Goal: Task Accomplishment & Management: Use online tool/utility

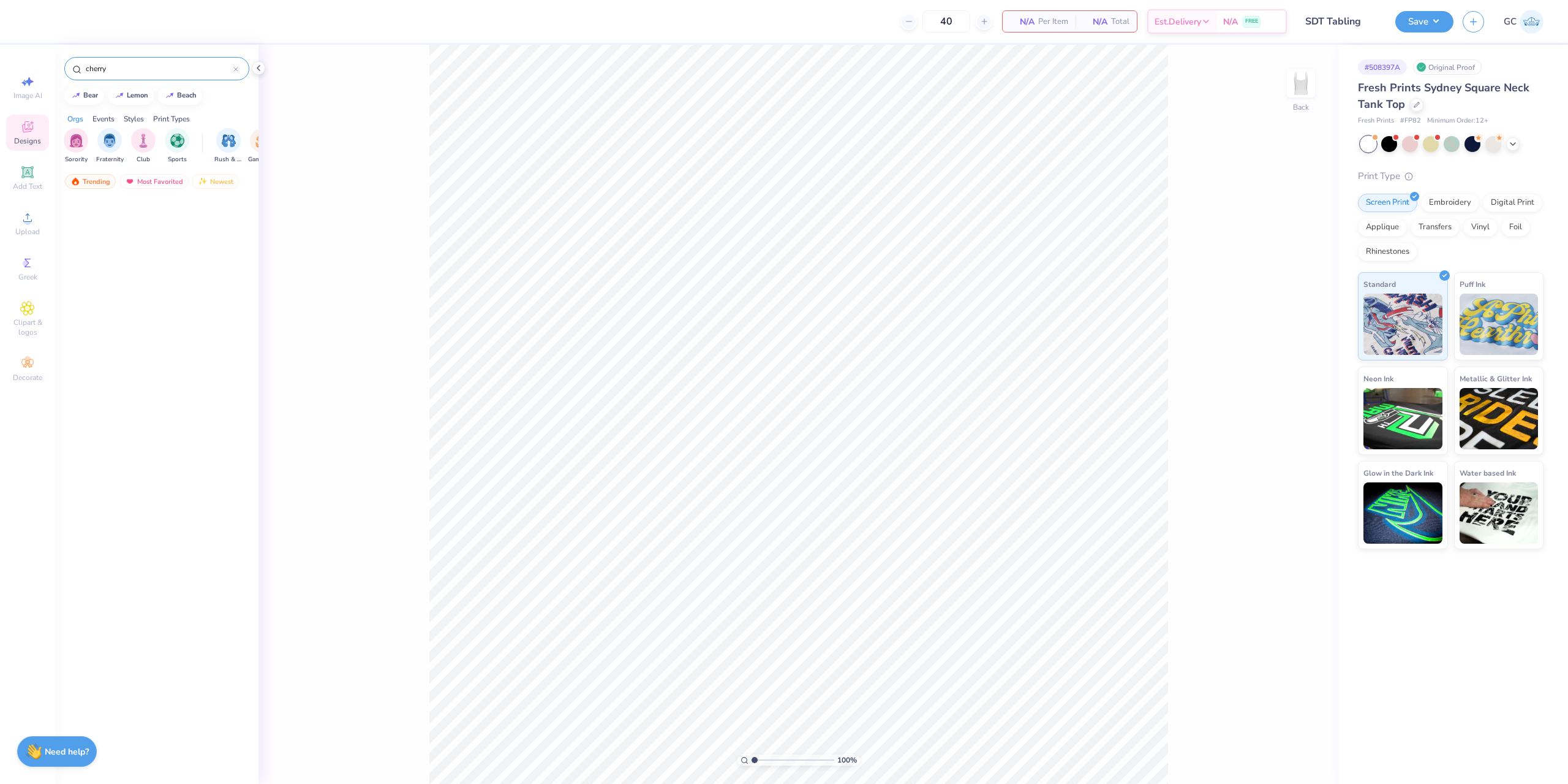
scroll to position [6945, 0]
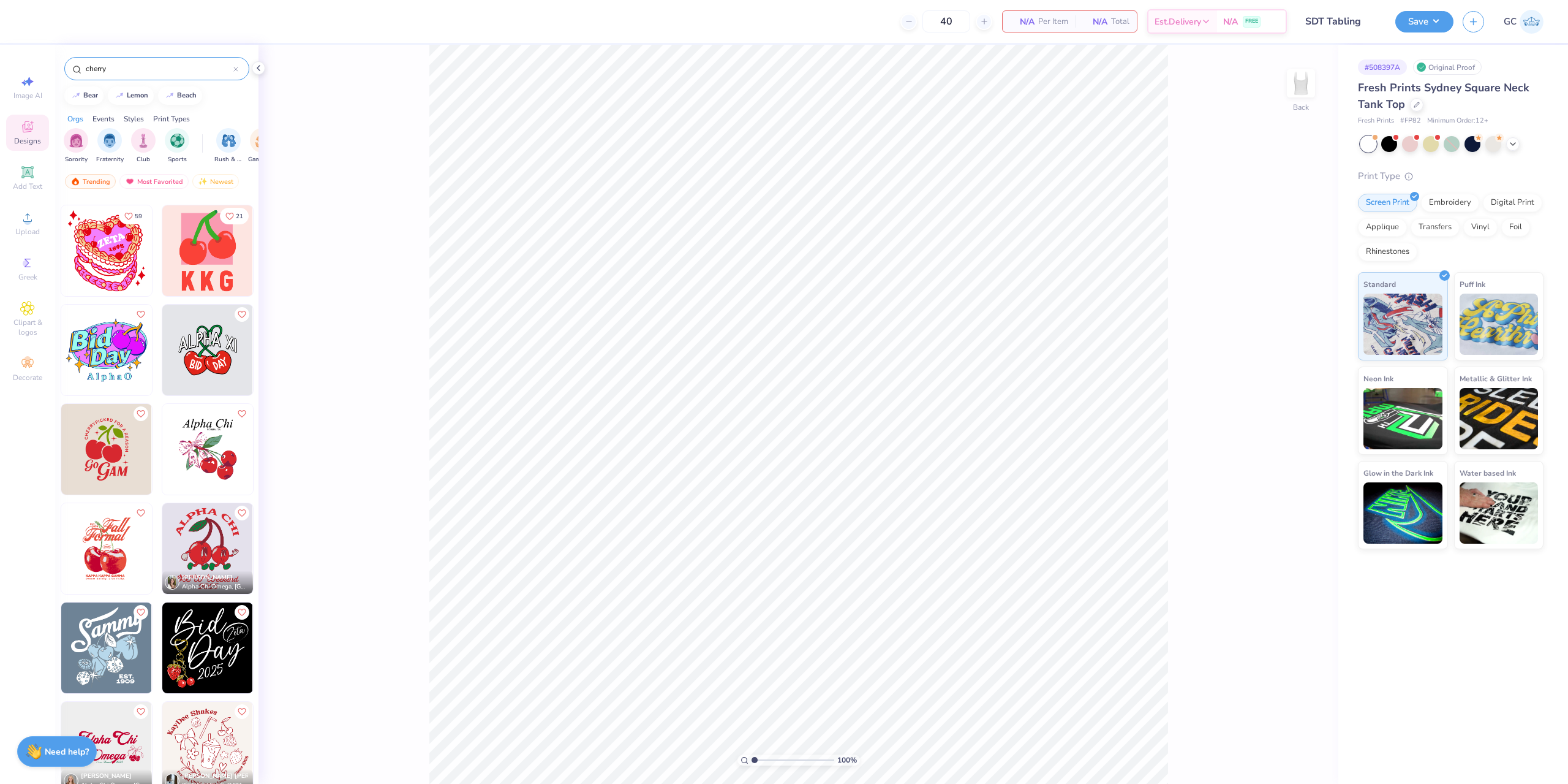
click at [34, 182] on span "Add Text" at bounding box center [27, 186] width 29 height 10
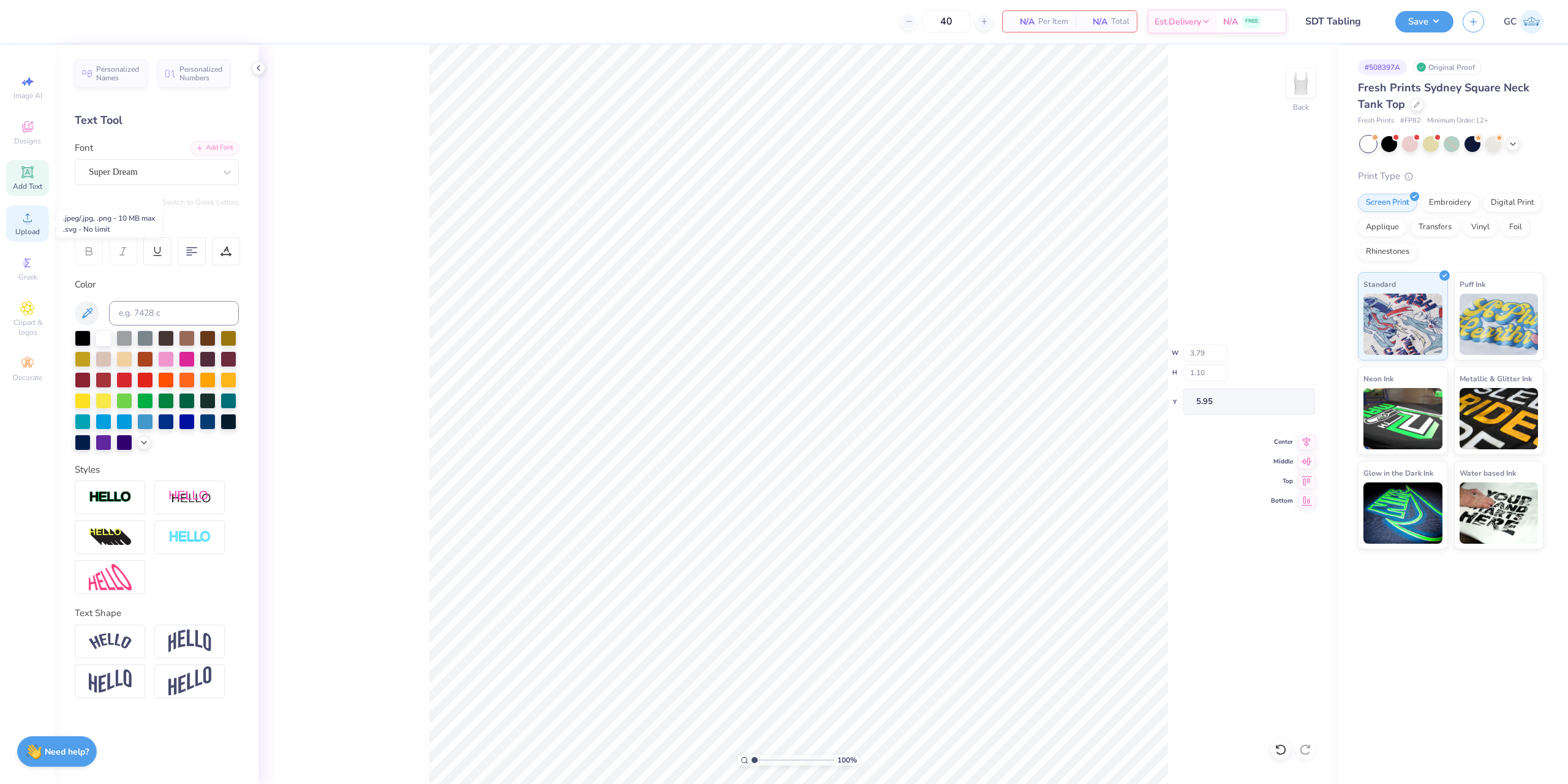
click at [31, 229] on span "Upload" at bounding box center [27, 231] width 24 height 10
drag, startPoint x: 1278, startPoint y: 358, endPoint x: 1296, endPoint y: 357, distance: 18.0
click at [1296, 357] on input "7.03" at bounding box center [1293, 358] width 44 height 17
type input "7.00"
type input "4.41"
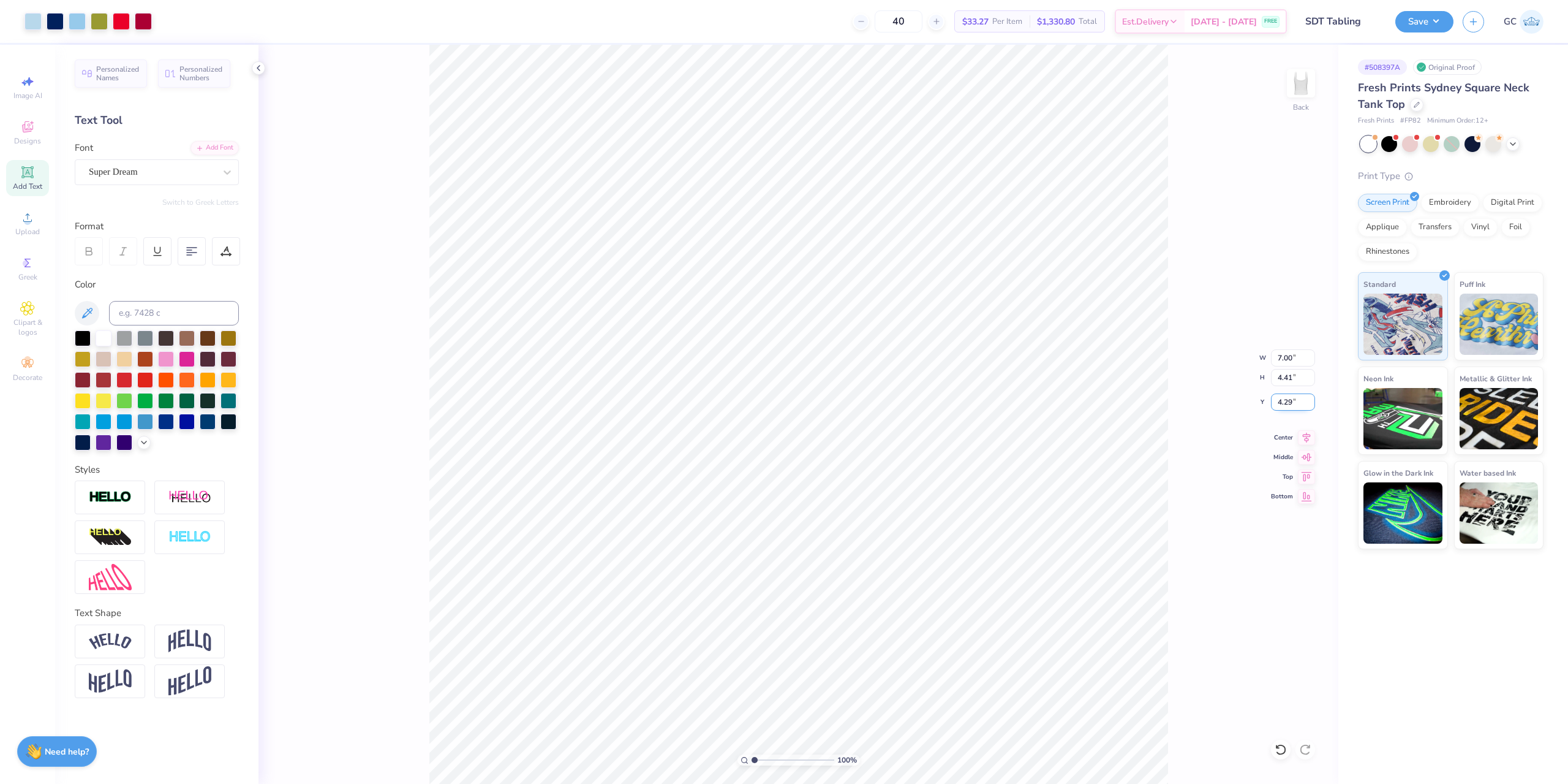
drag, startPoint x: 1301, startPoint y: 402, endPoint x: 1275, endPoint y: 402, distance: 26.0
click at [1275, 402] on input "4.29" at bounding box center [1293, 401] width 44 height 17
type input "2.00"
click at [40, 226] on div "Upload" at bounding box center [27, 223] width 43 height 36
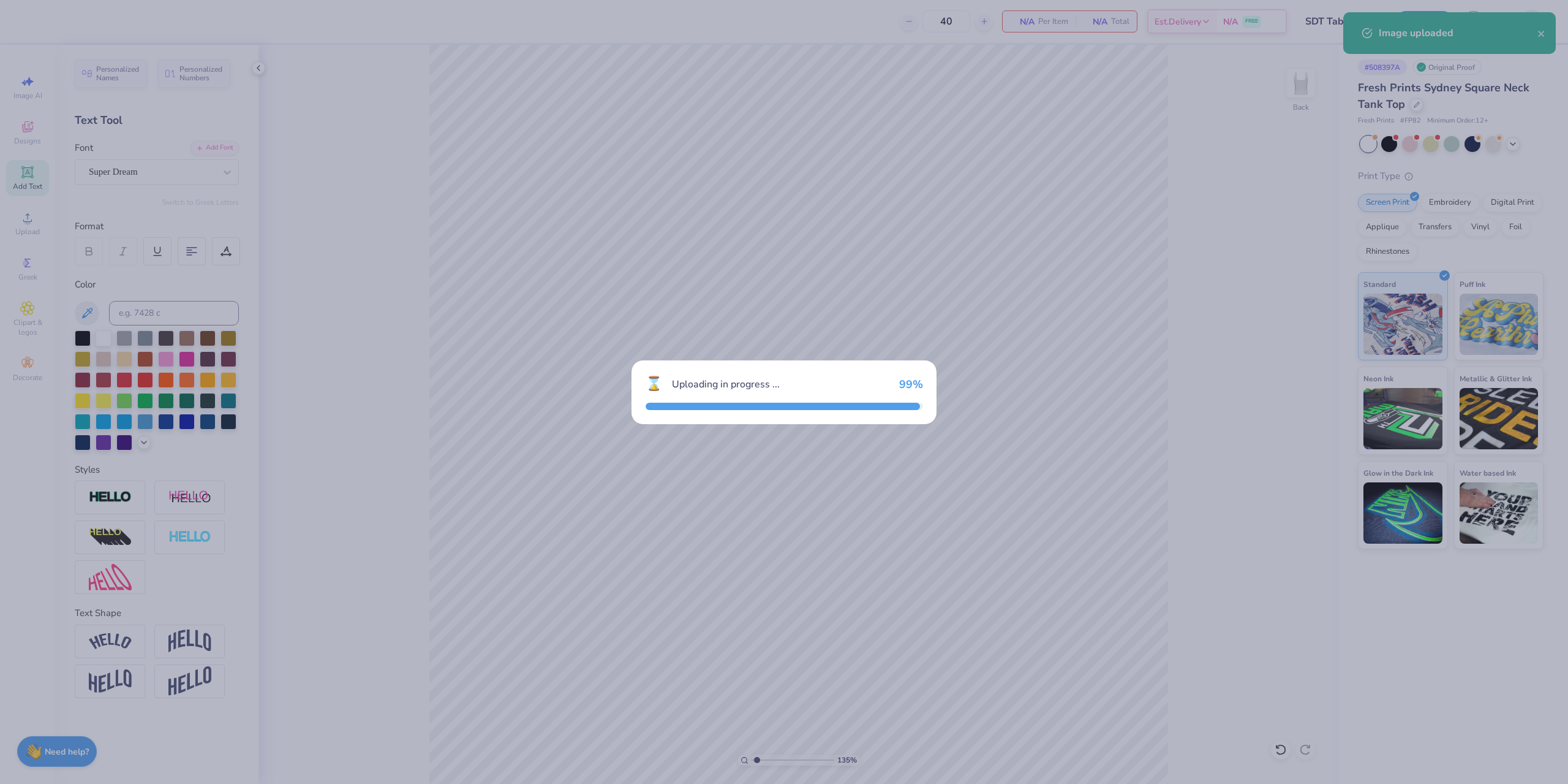
type input "1.35006143669128"
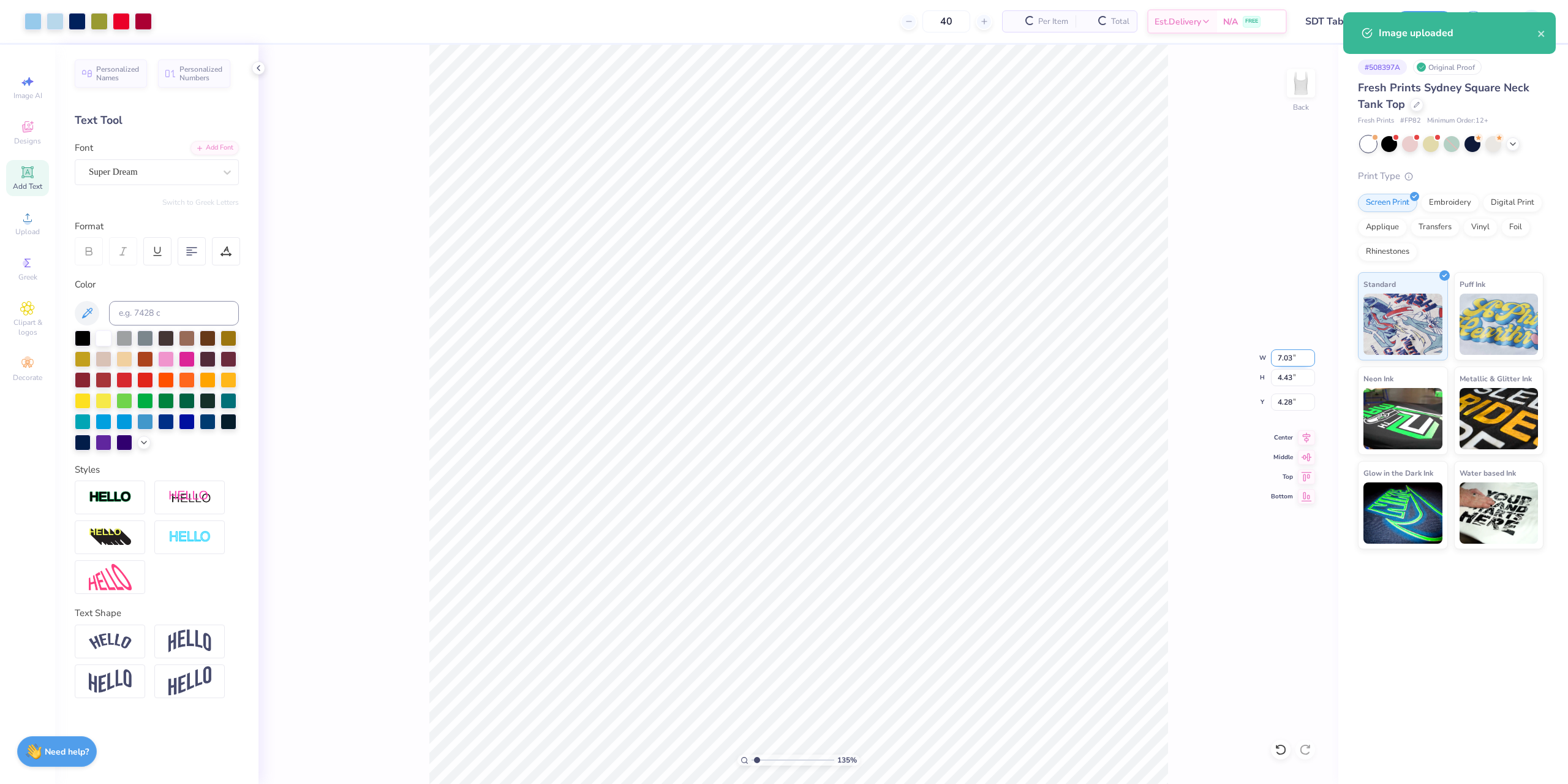
drag, startPoint x: 1298, startPoint y: 359, endPoint x: 1275, endPoint y: 358, distance: 23.0
click at [1274, 358] on input "7.03" at bounding box center [1293, 358] width 44 height 17
type input "7"
type input "1.35006143669128"
type input "7.00"
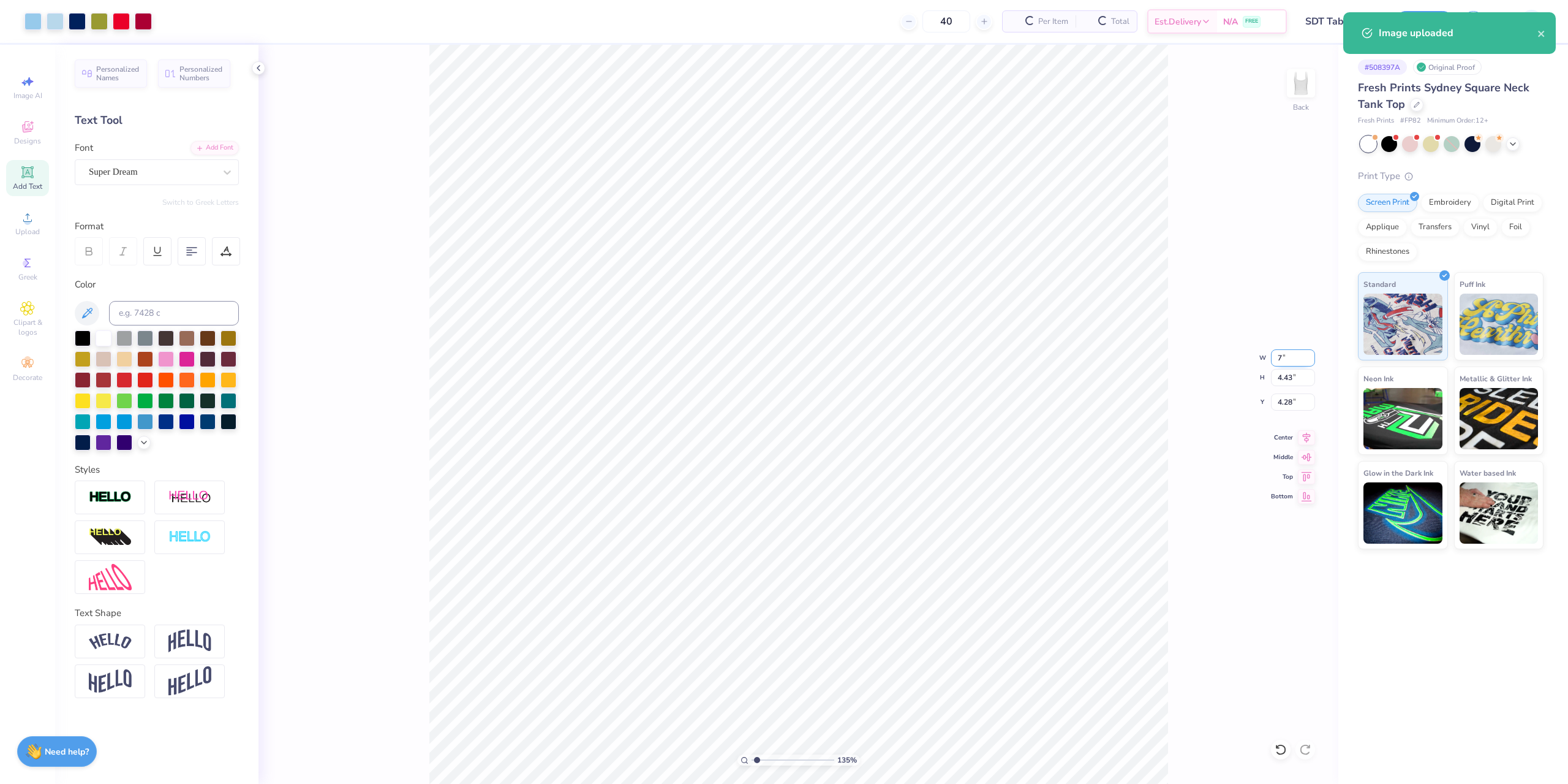
type input "4.41"
drag, startPoint x: 1295, startPoint y: 401, endPoint x: 1278, endPoint y: 401, distance: 17.0
click at [1278, 401] on input "4.29" at bounding box center [1293, 401] width 44 height 17
type input "2"
type input "1.35006143669128"
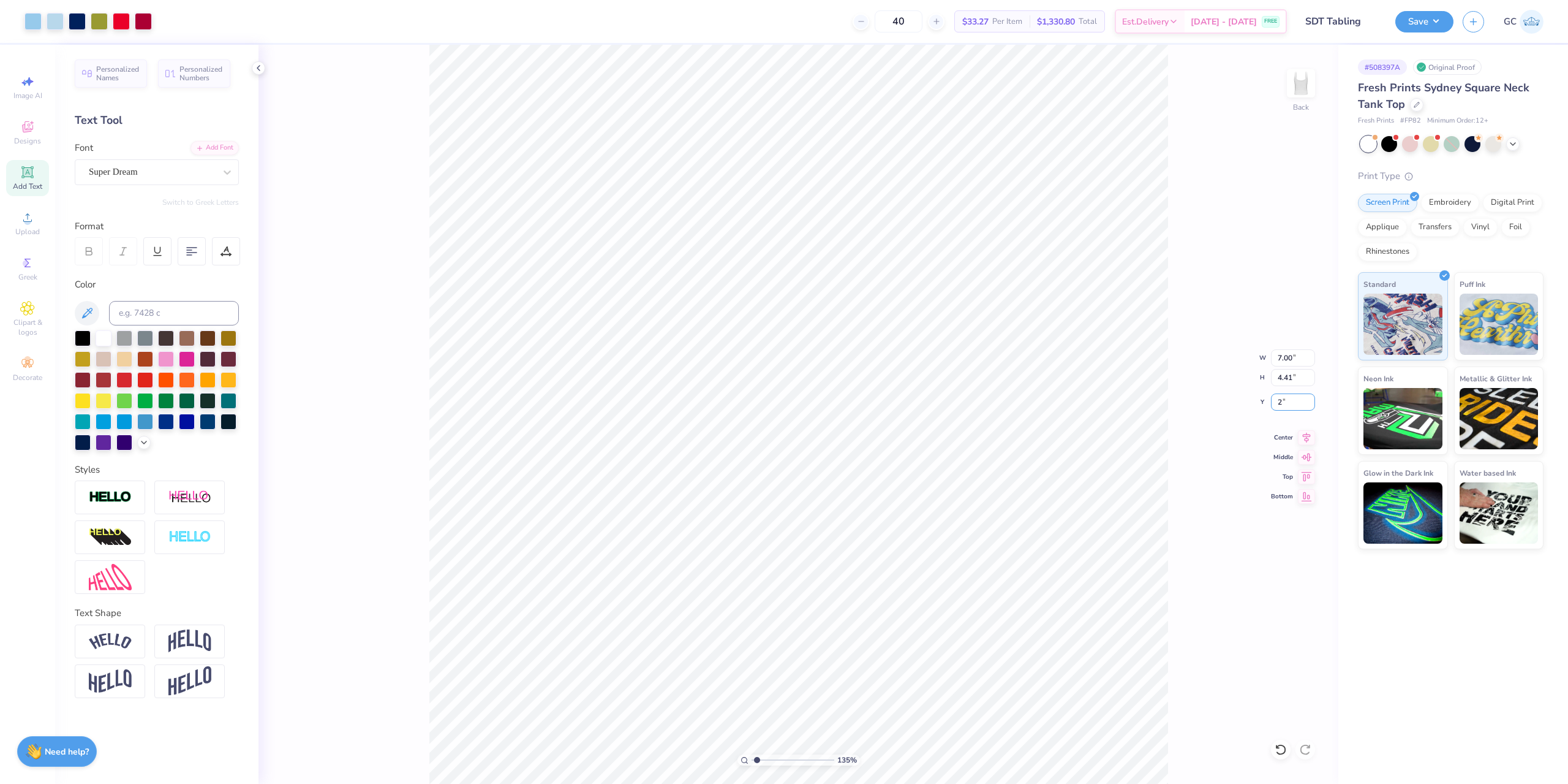
type input "2.00"
click at [1435, 24] on button "Save" at bounding box center [1425, 19] width 58 height 22
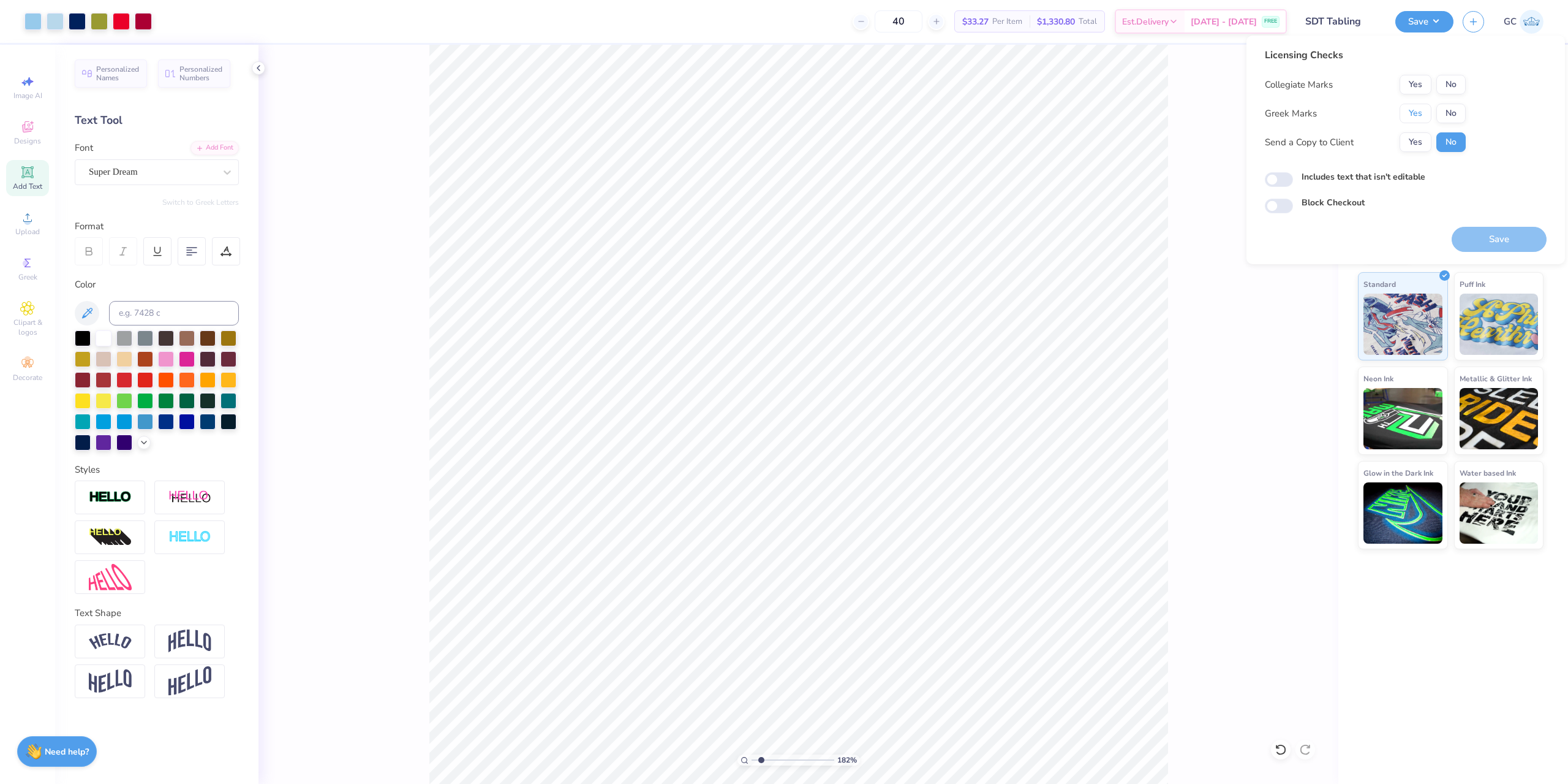
drag, startPoint x: 1422, startPoint y: 118, endPoint x: 1438, endPoint y: 95, distance: 28.0
click at [1422, 118] on button "Yes" at bounding box center [1415, 113] width 32 height 19
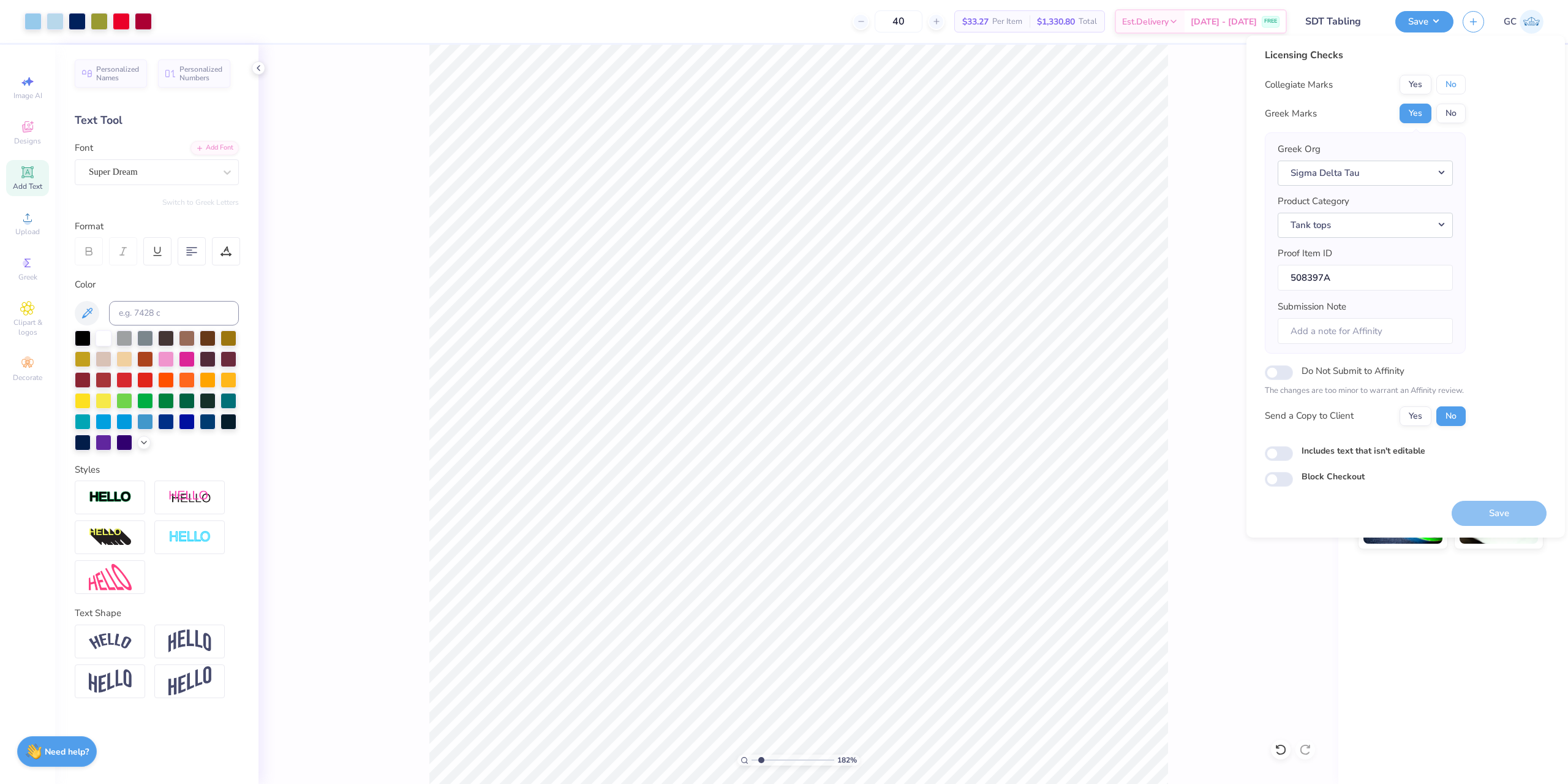
click at [1445, 83] on button "No" at bounding box center [1452, 84] width 29 height 19
click at [1491, 505] on button "Save" at bounding box center [1499, 513] width 95 height 25
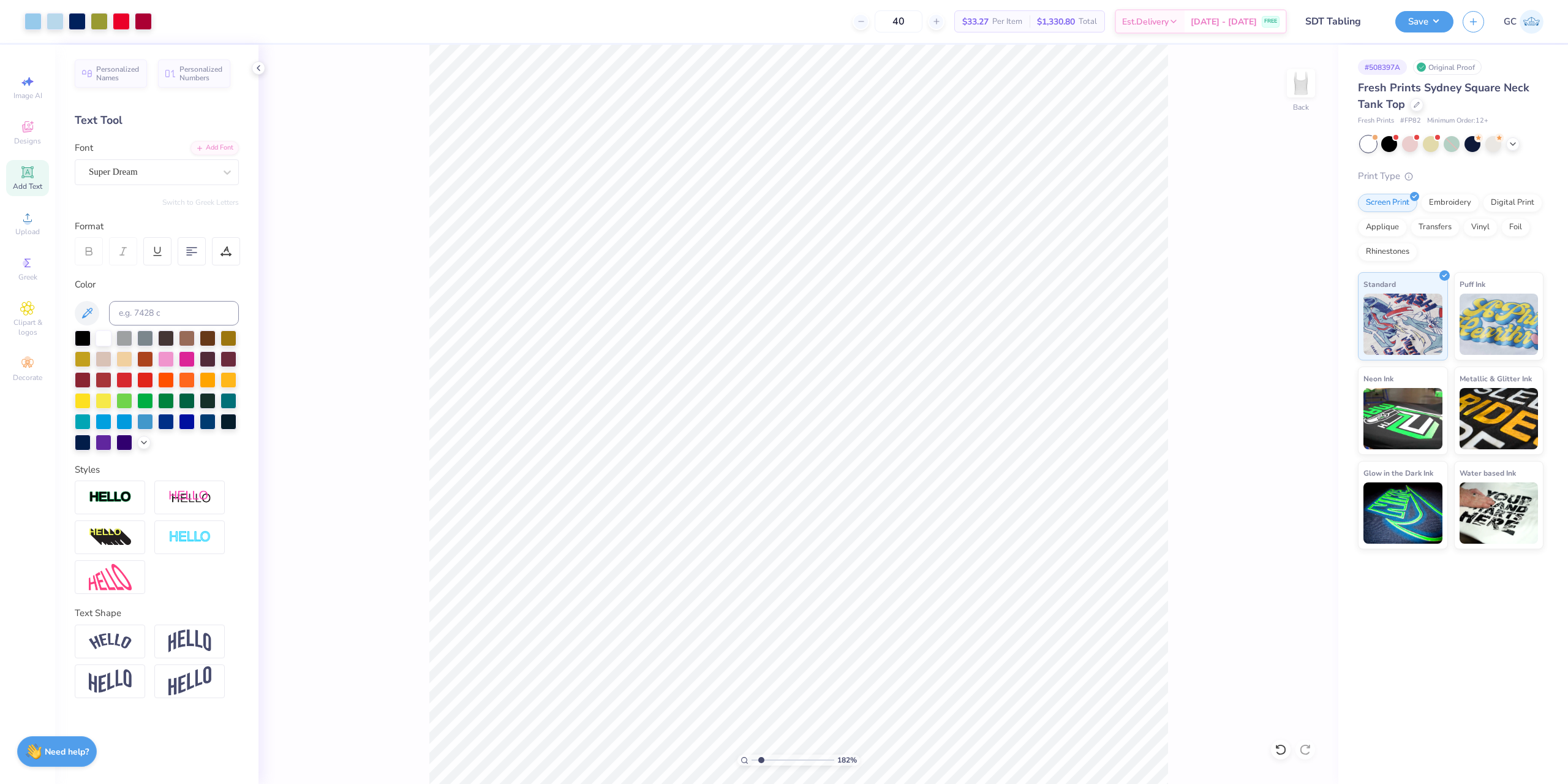
type input "1.82266588284093"
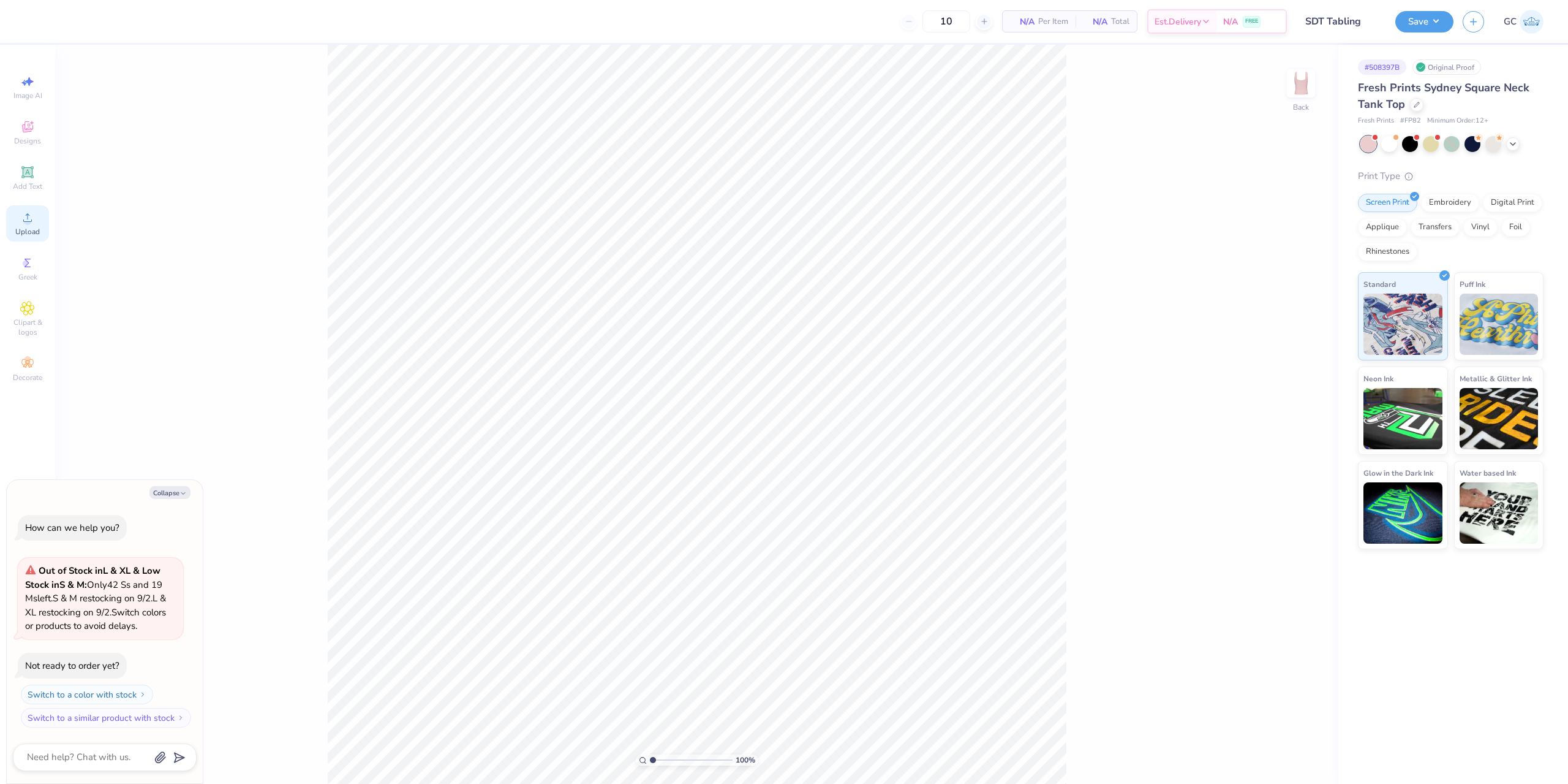
click at [36, 231] on span "Upload" at bounding box center [27, 231] width 24 height 10
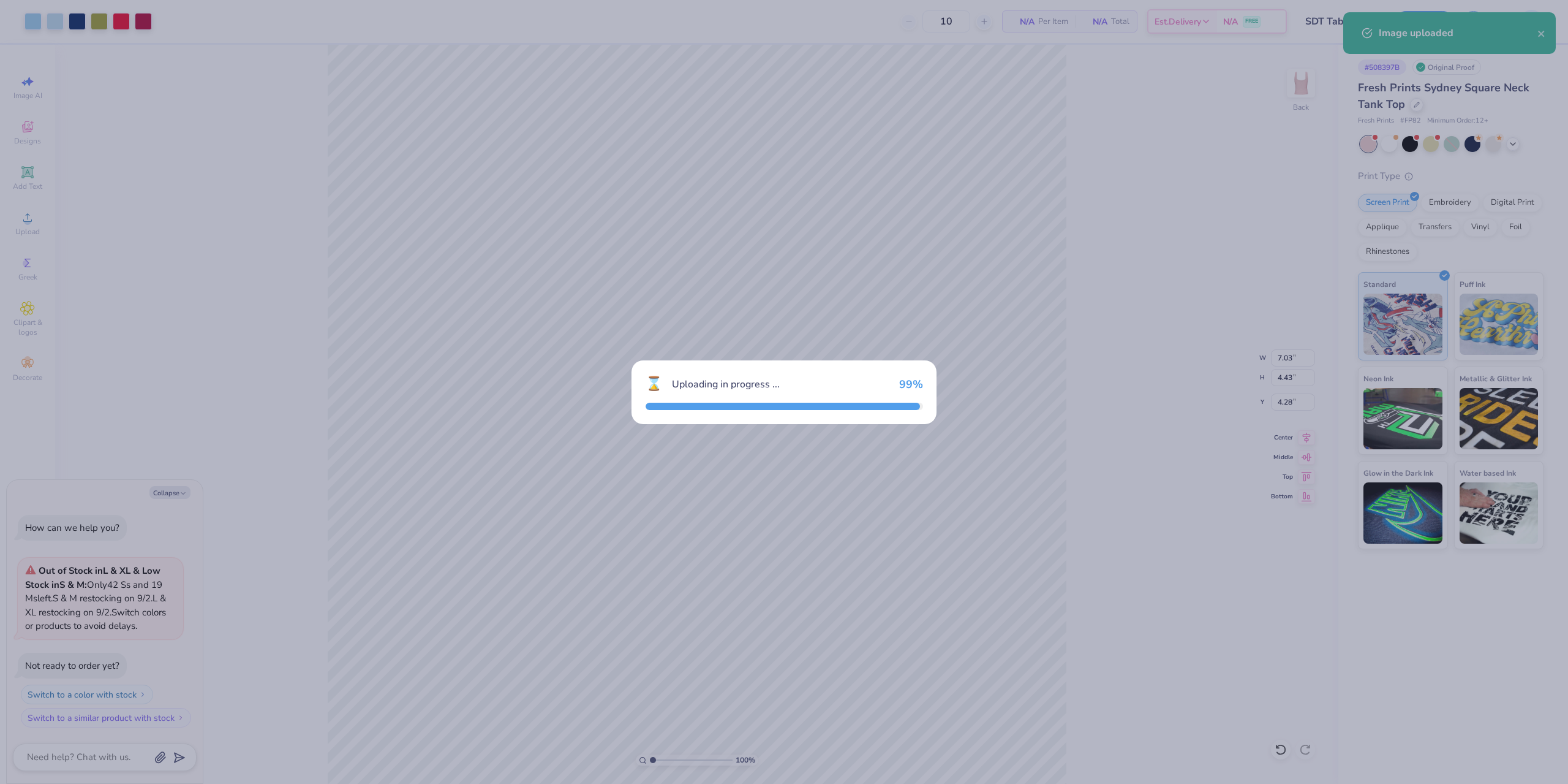
type textarea "x"
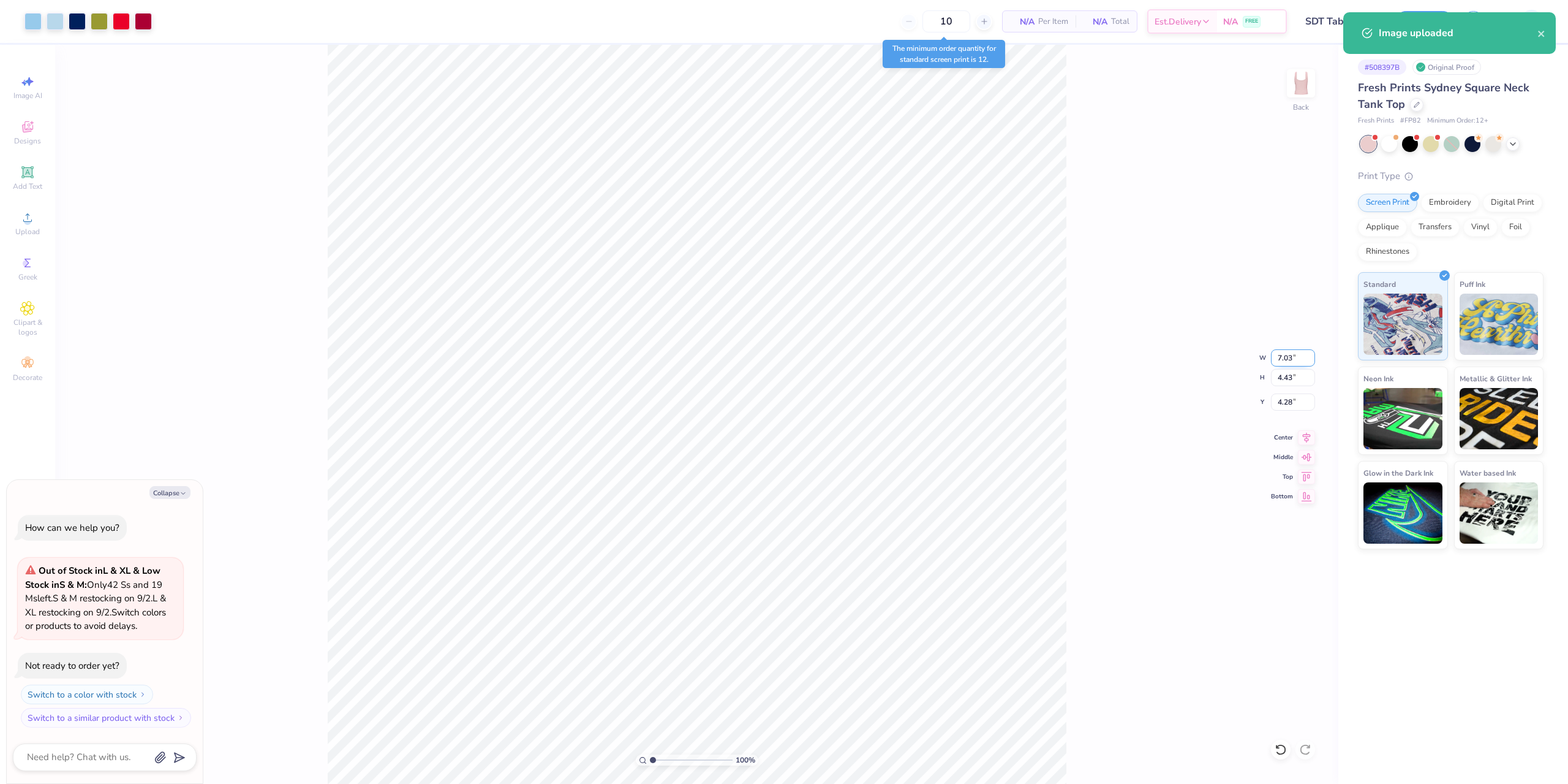
drag, startPoint x: 1275, startPoint y: 357, endPoint x: 1295, endPoint y: 357, distance: 20.0
click at [1295, 357] on input "7.03" at bounding box center [1293, 358] width 44 height 17
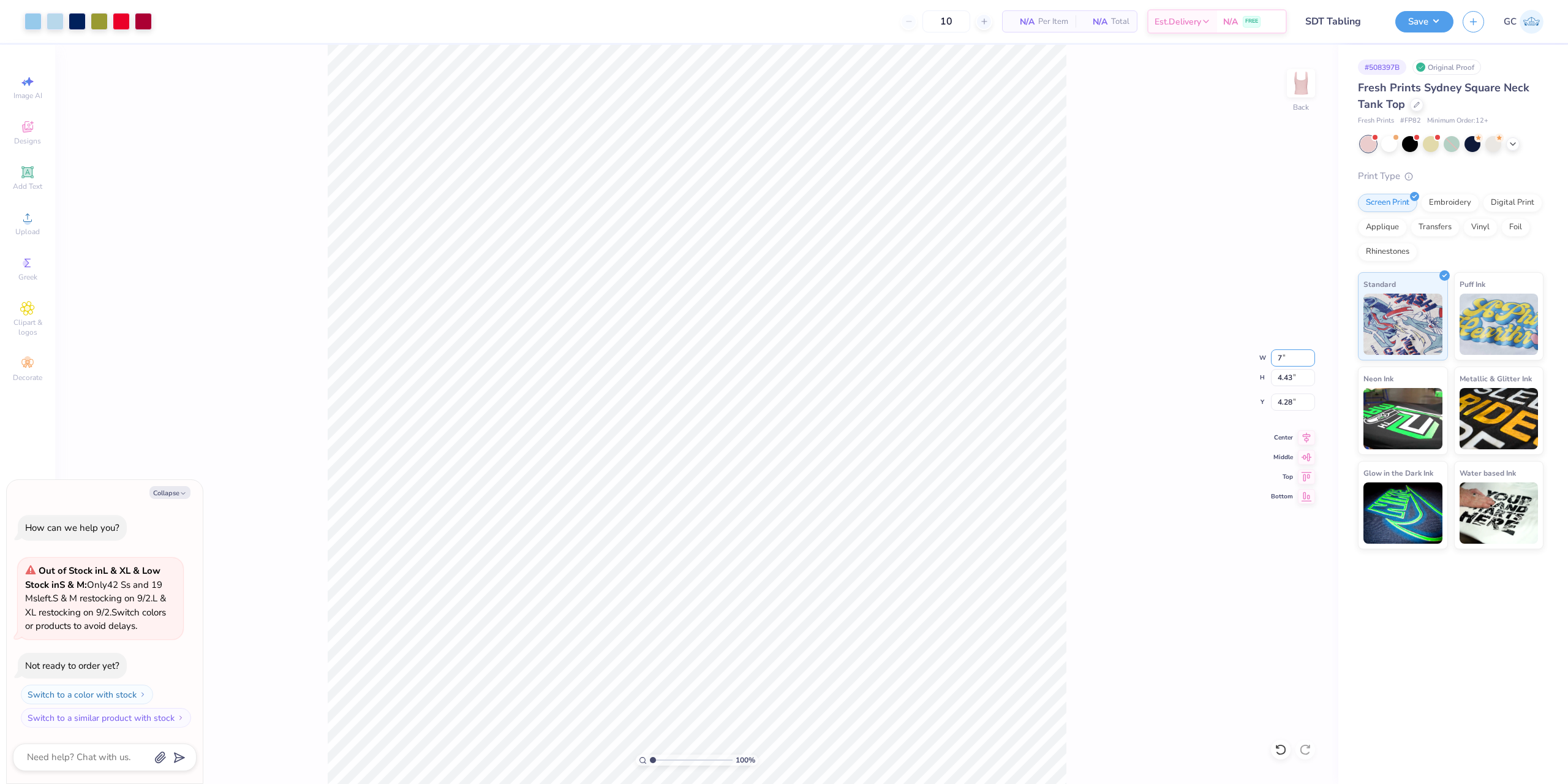
type input "7"
type textarea "x"
type input "7.00"
type input "4.41"
drag, startPoint x: 1295, startPoint y: 406, endPoint x: 1274, endPoint y: 406, distance: 21.0
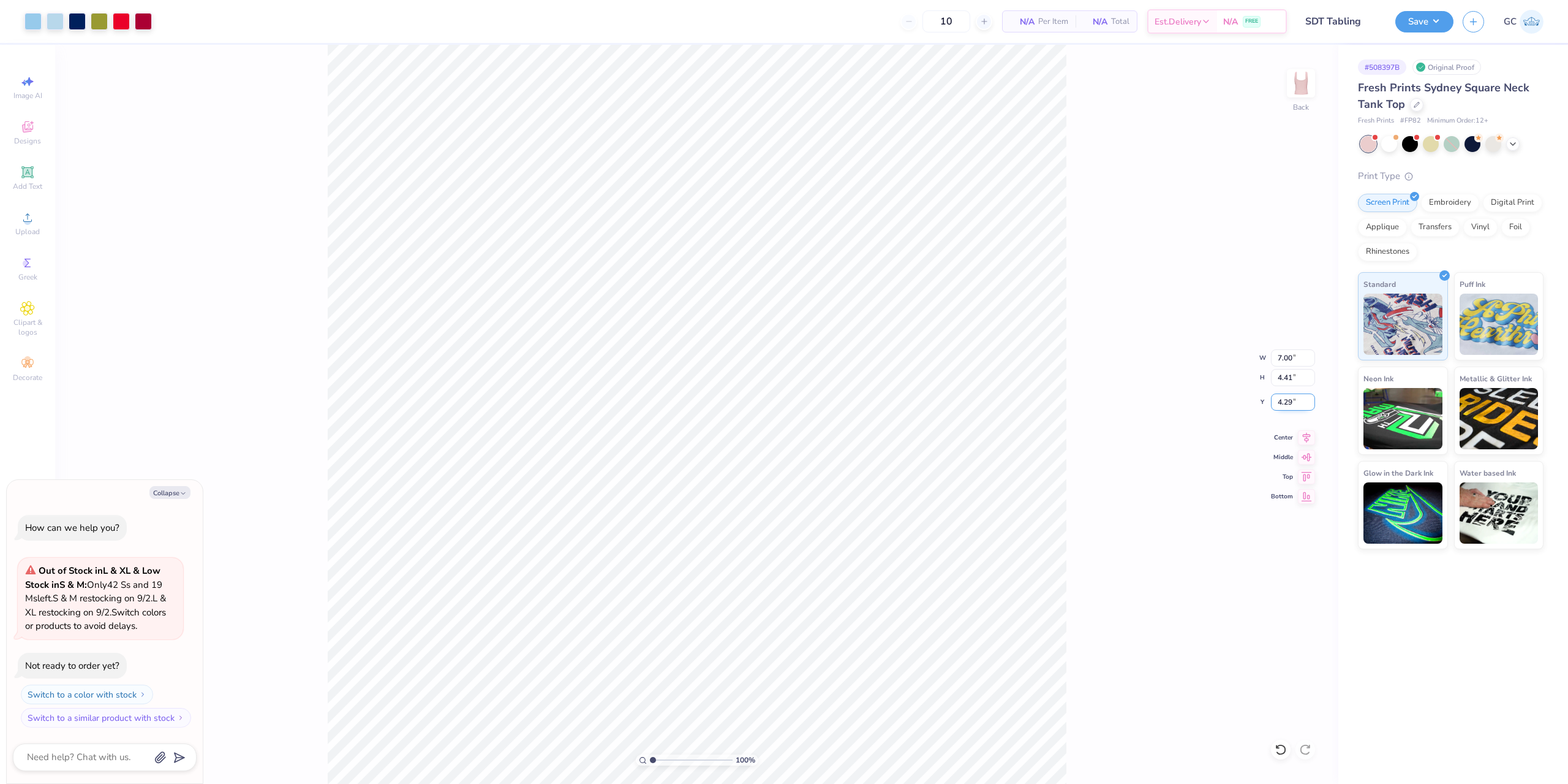
click at [1274, 406] on input "4.29" at bounding box center [1293, 401] width 44 height 17
type input "2"
type textarea "x"
type input "2.00"
click at [1099, 472] on div "100 % Back W 7.00 7.00 " H 4.41 4.41 " Y 2.00 2.00 " Center Middle Top Bottom" at bounding box center [696, 414] width 1283 height 740
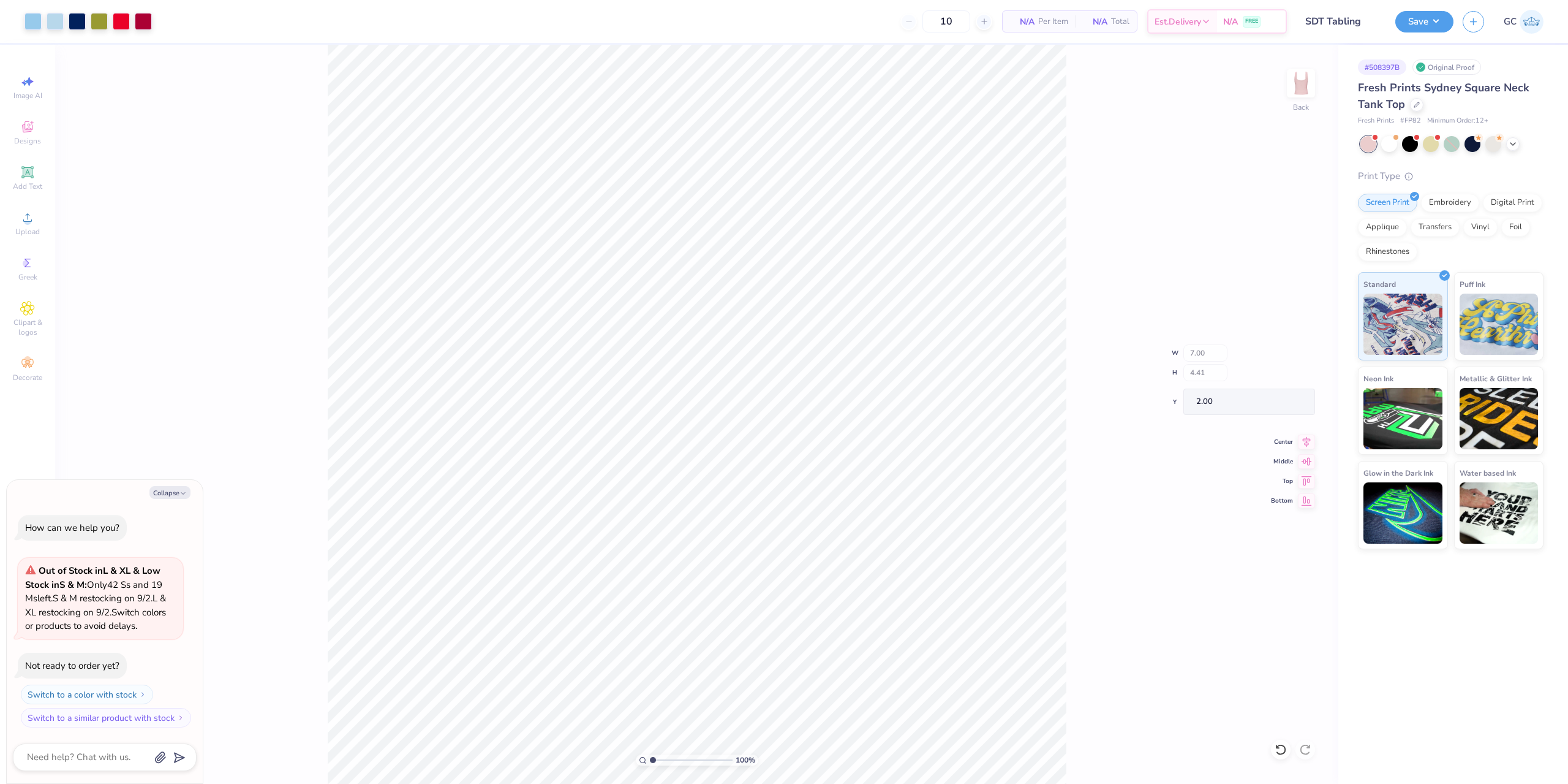
type textarea "x"
type input "1.49212329151837"
type textarea "x"
type input "1.49212329151837"
type textarea "x"
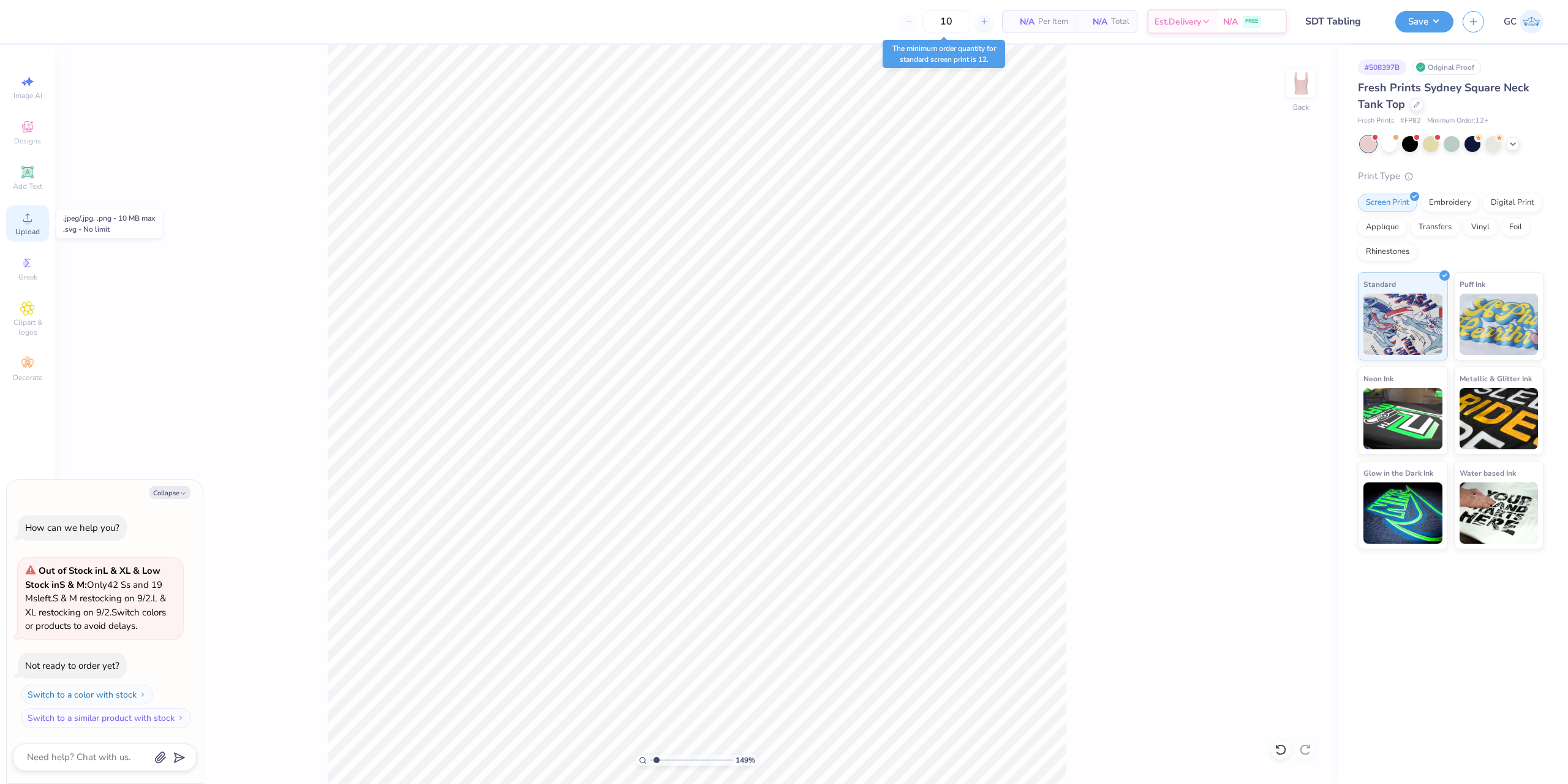
click at [31, 215] on icon at bounding box center [27, 218] width 15 height 15
type input "1.49212329151837"
type textarea "x"
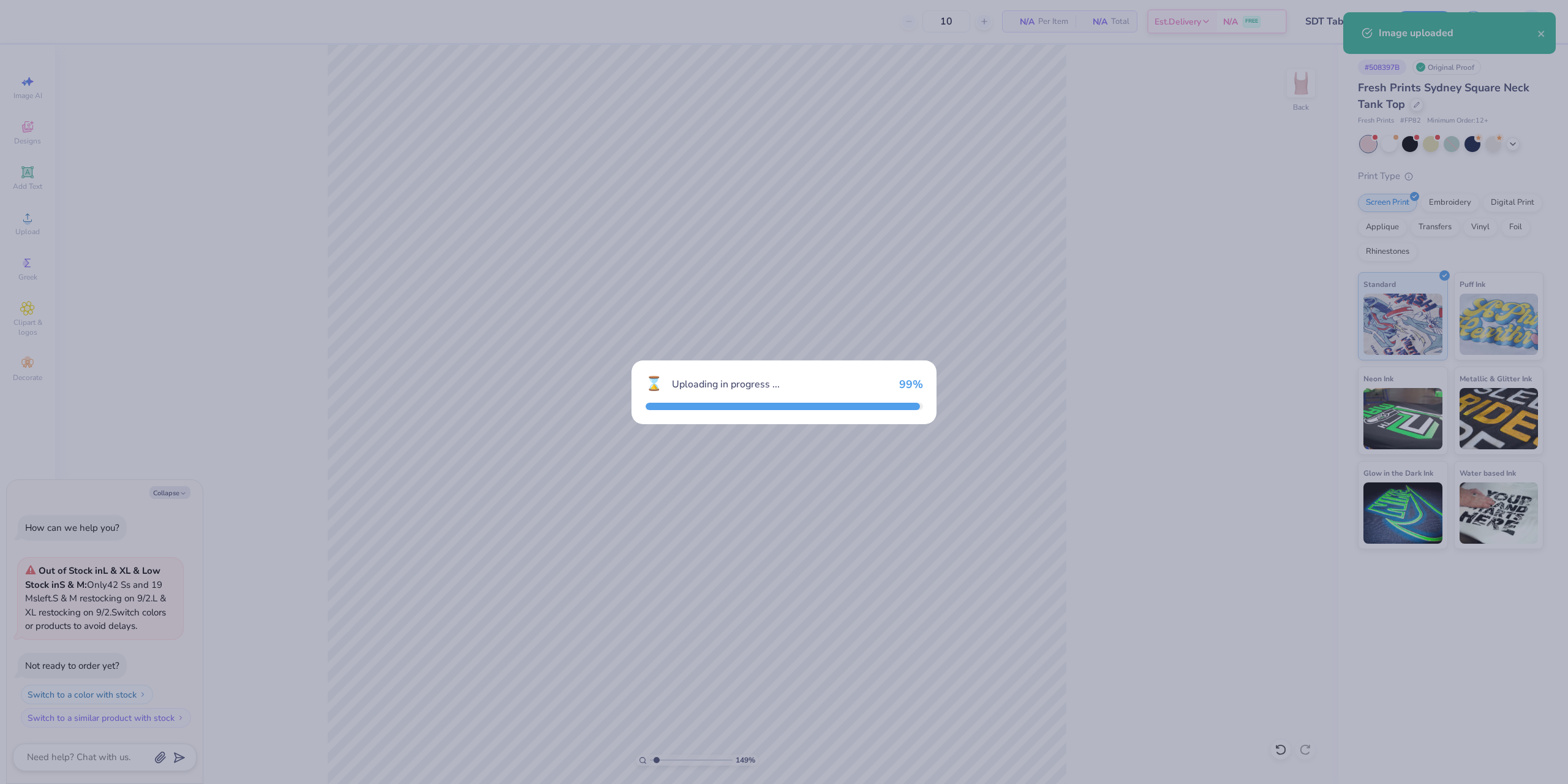
type input "1.49212329151837"
type textarea "x"
type input "1.49212329151837"
type textarea "x"
type input "1.49212329151837"
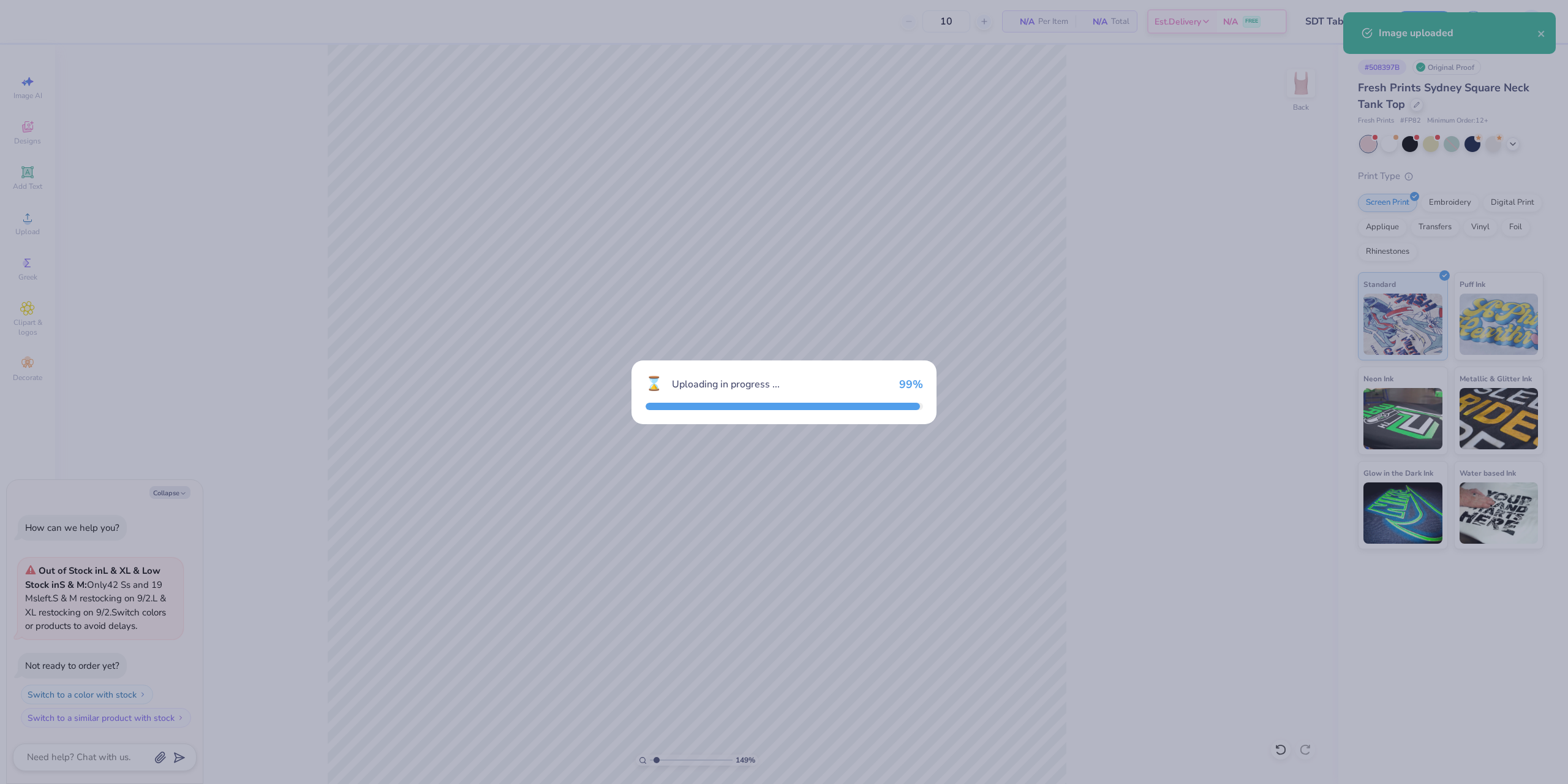
type textarea "x"
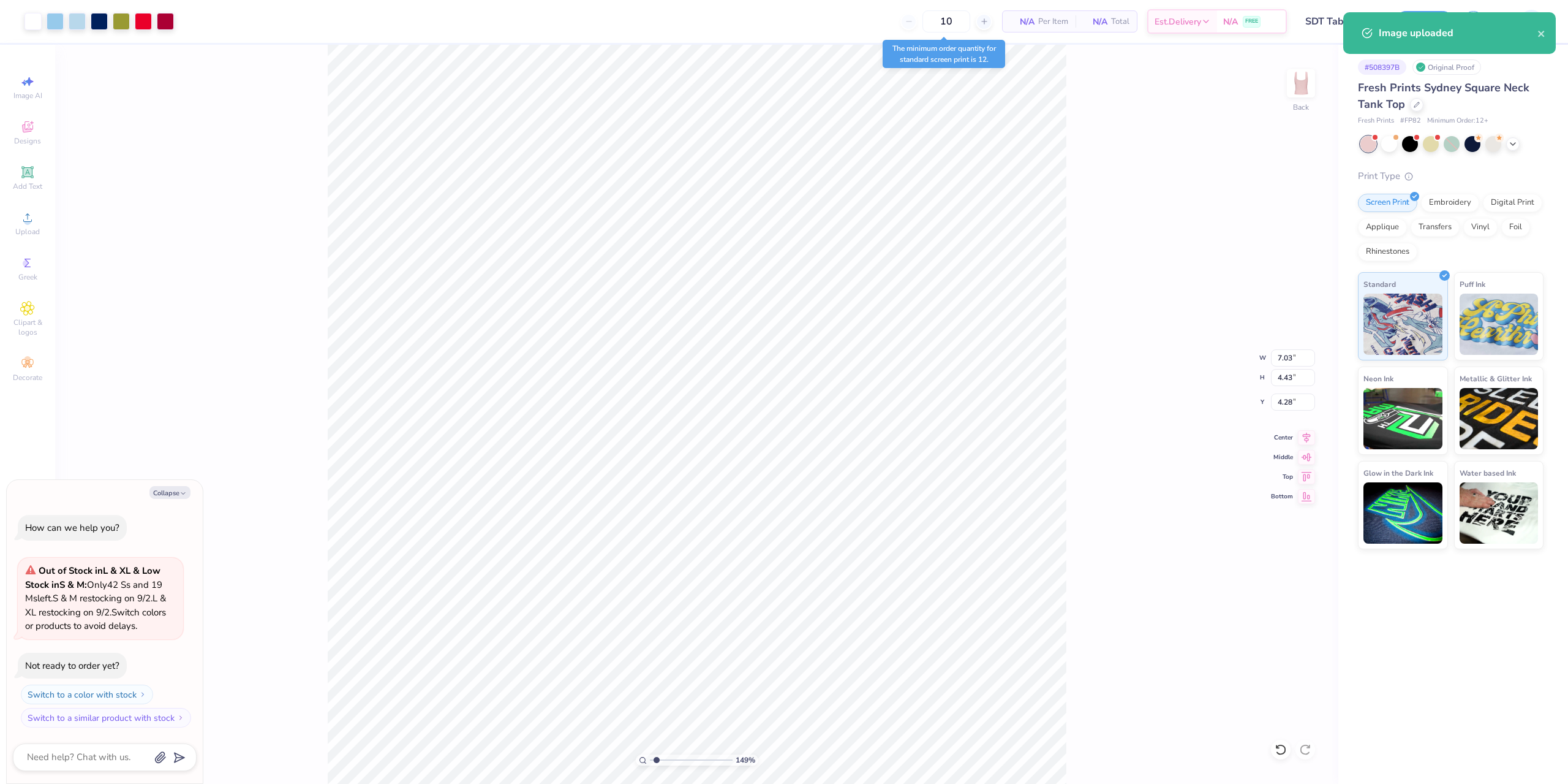
type input "1.49212329151837"
type textarea "x"
type input "2.46071092039641"
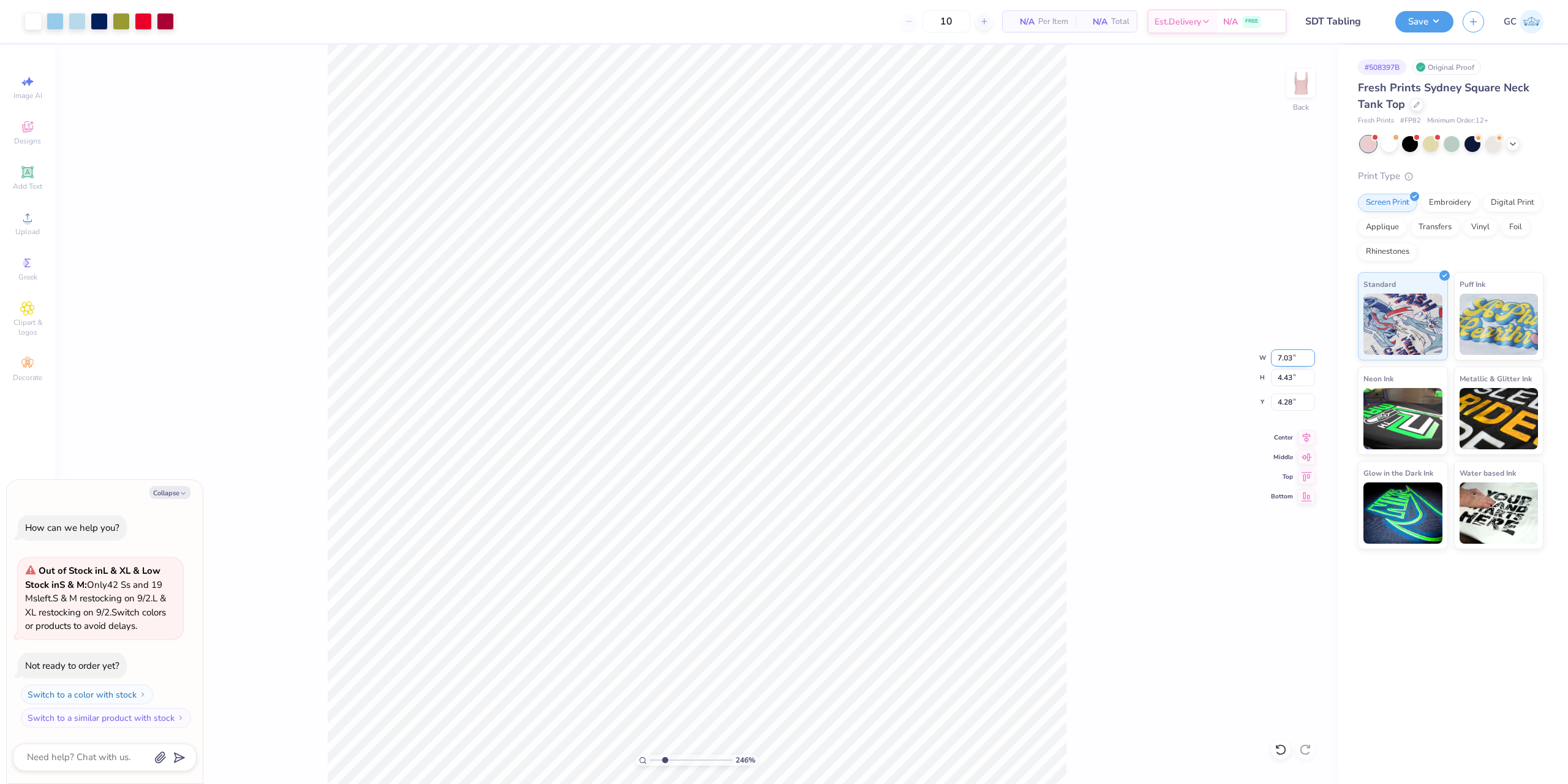
drag, startPoint x: 1277, startPoint y: 355, endPoint x: 1302, endPoint y: 358, distance: 25.2
click at [1302, 358] on input "7.03" at bounding box center [1293, 358] width 44 height 17
type input "7"
type input "2.46071092039641"
type textarea "x"
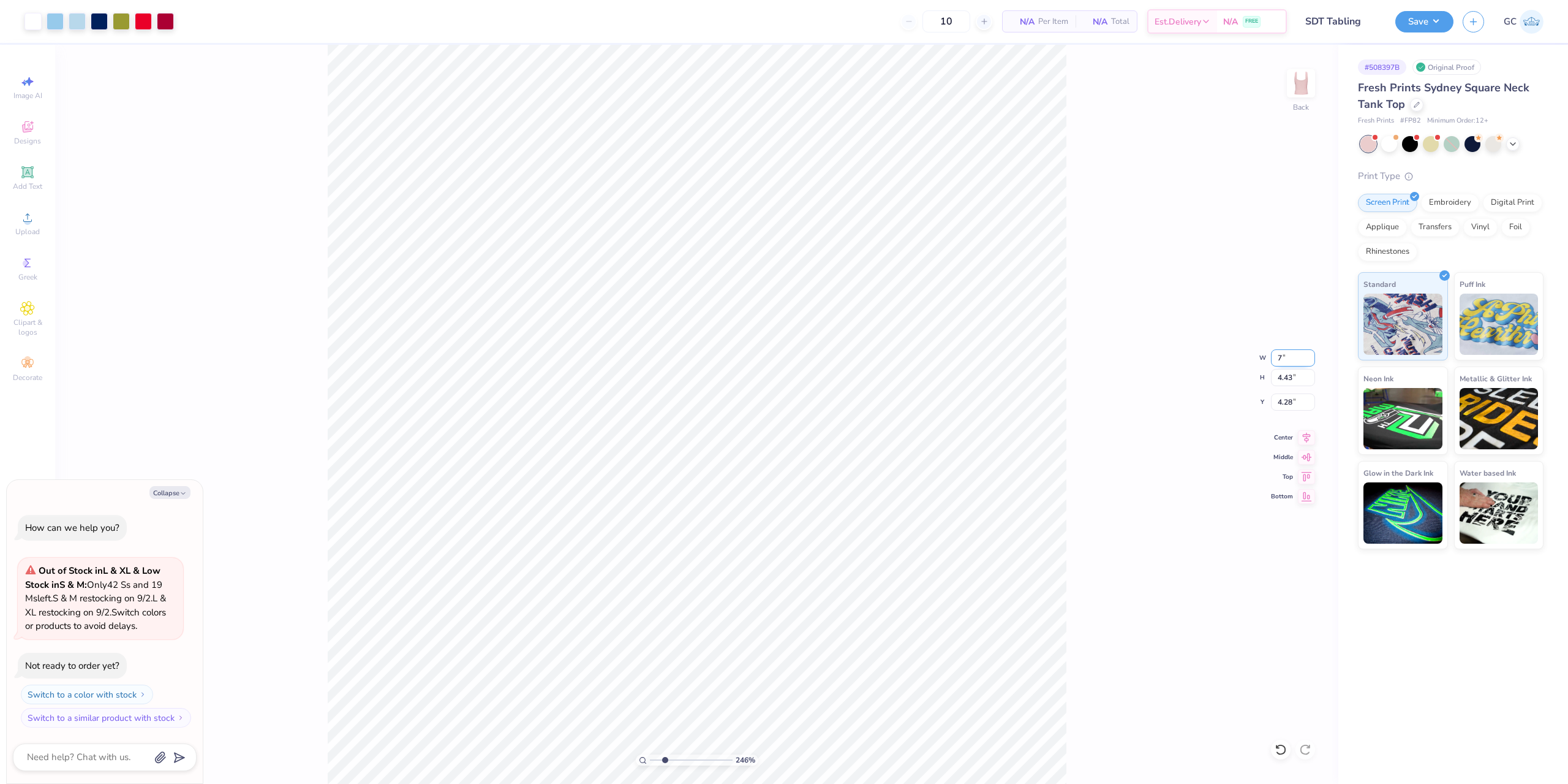
type input "7.00"
type input "4.41"
click at [1278, 399] on input "4.29" at bounding box center [1293, 401] width 44 height 17
type input "2"
type input "2.46071092039641"
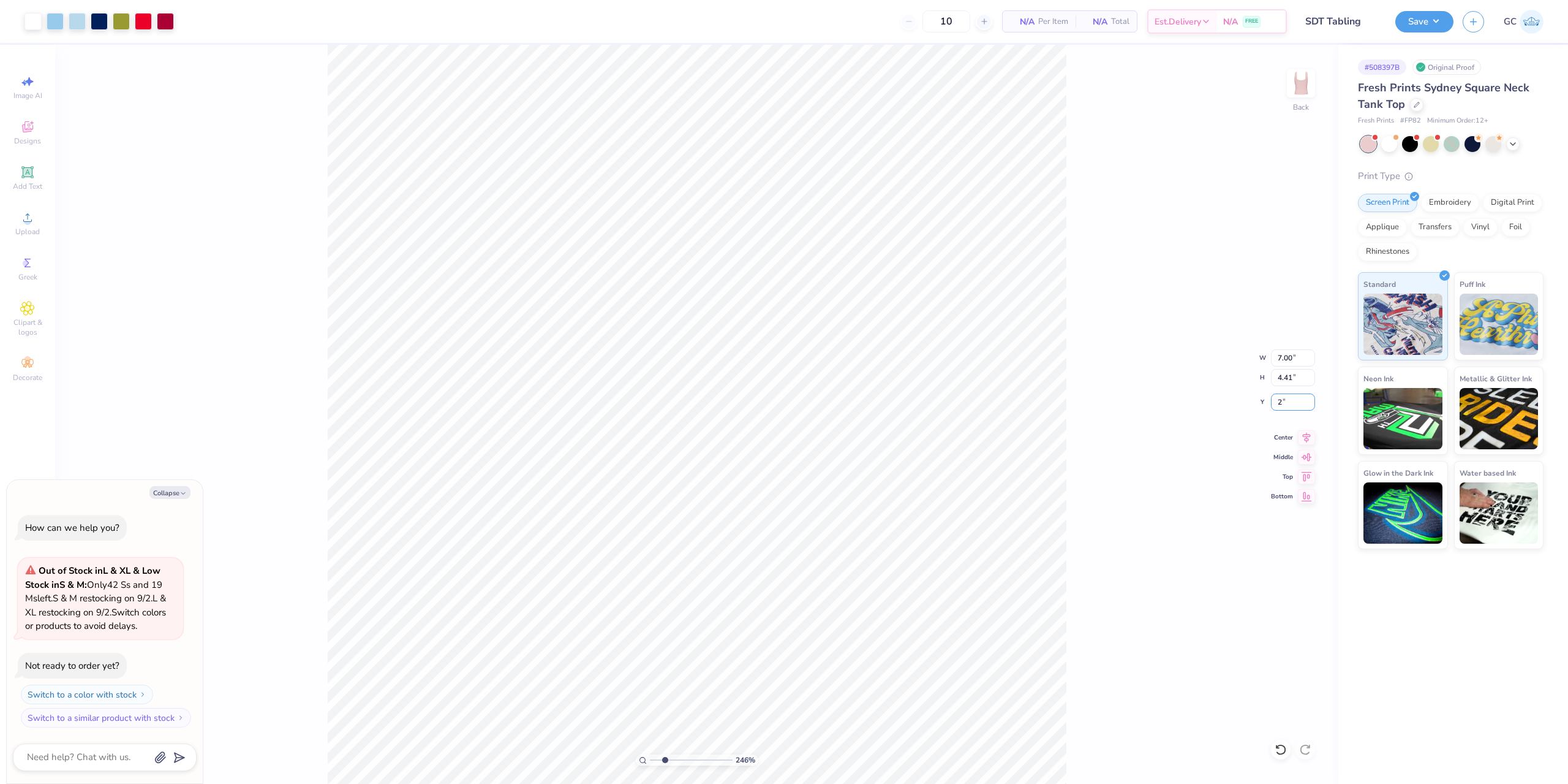
type textarea "x"
type input "2.00"
type input "2.46071092039641"
type textarea "x"
type input "2.46071092039641"
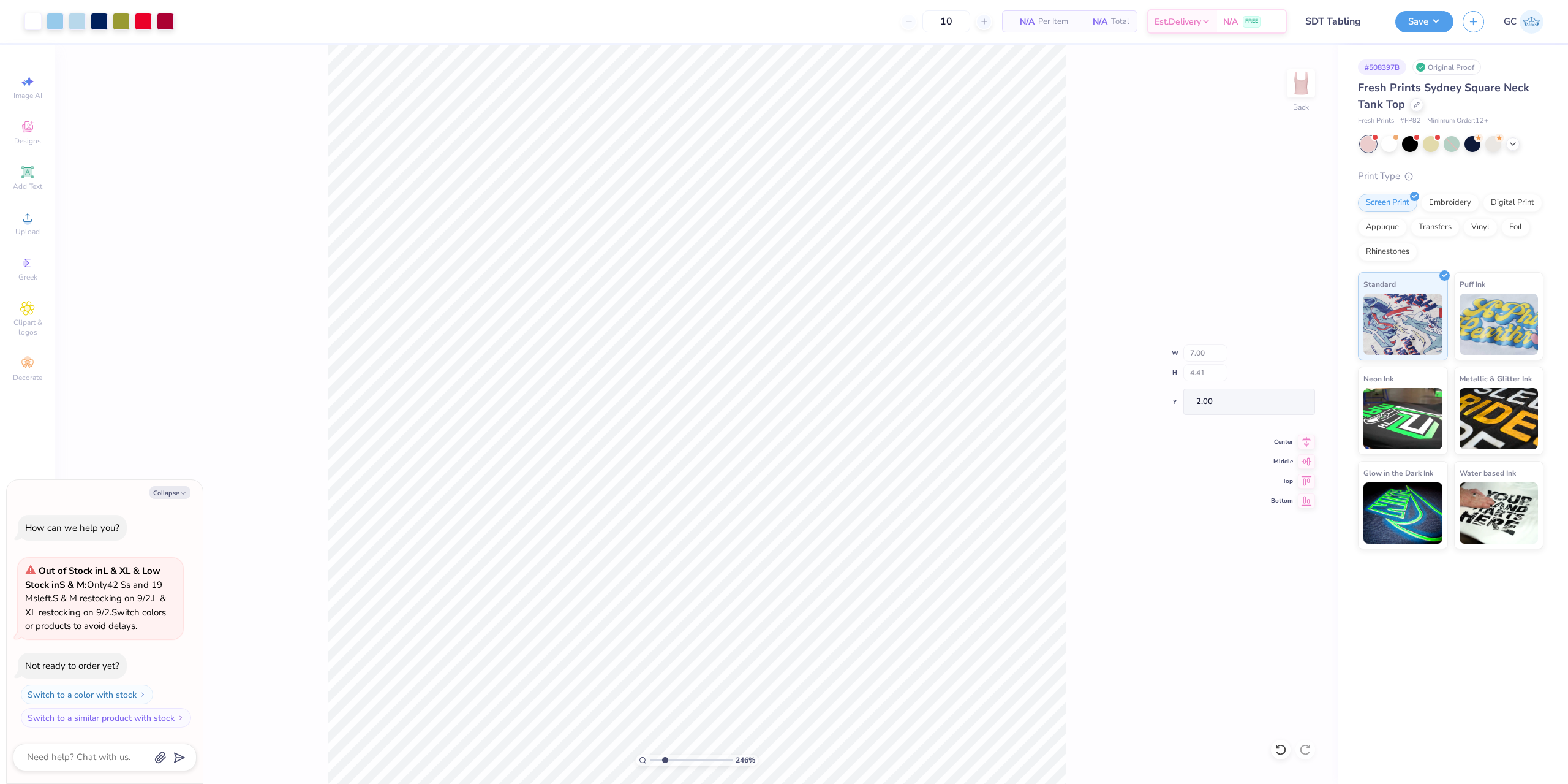
type textarea "x"
type input "1"
type textarea "x"
type input "1.35006143669128"
type textarea "x"
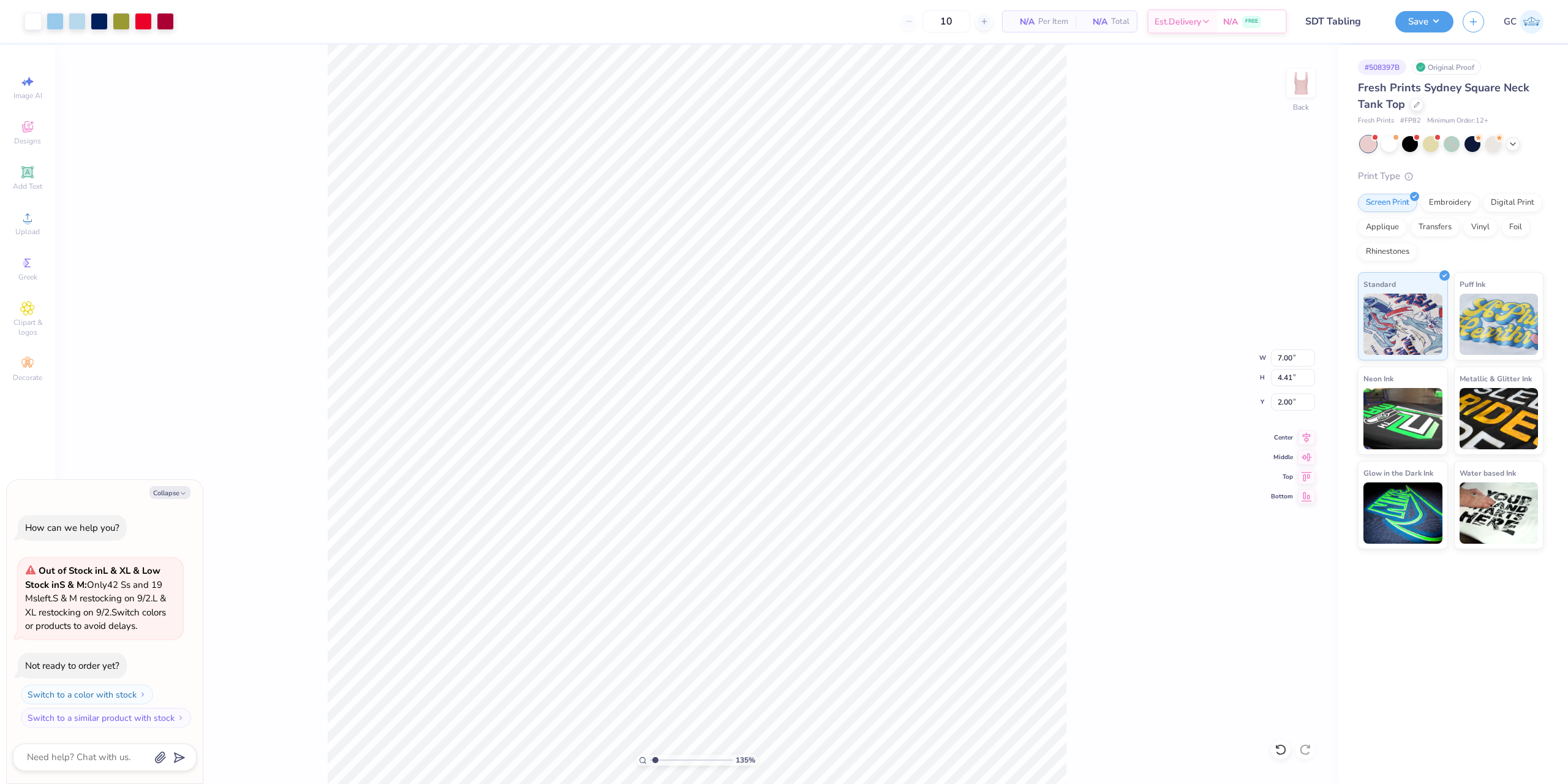
type input "1.35006143669128"
type textarea "x"
type input "1.35006143669128"
type textarea "x"
type input "1.35006143669128"
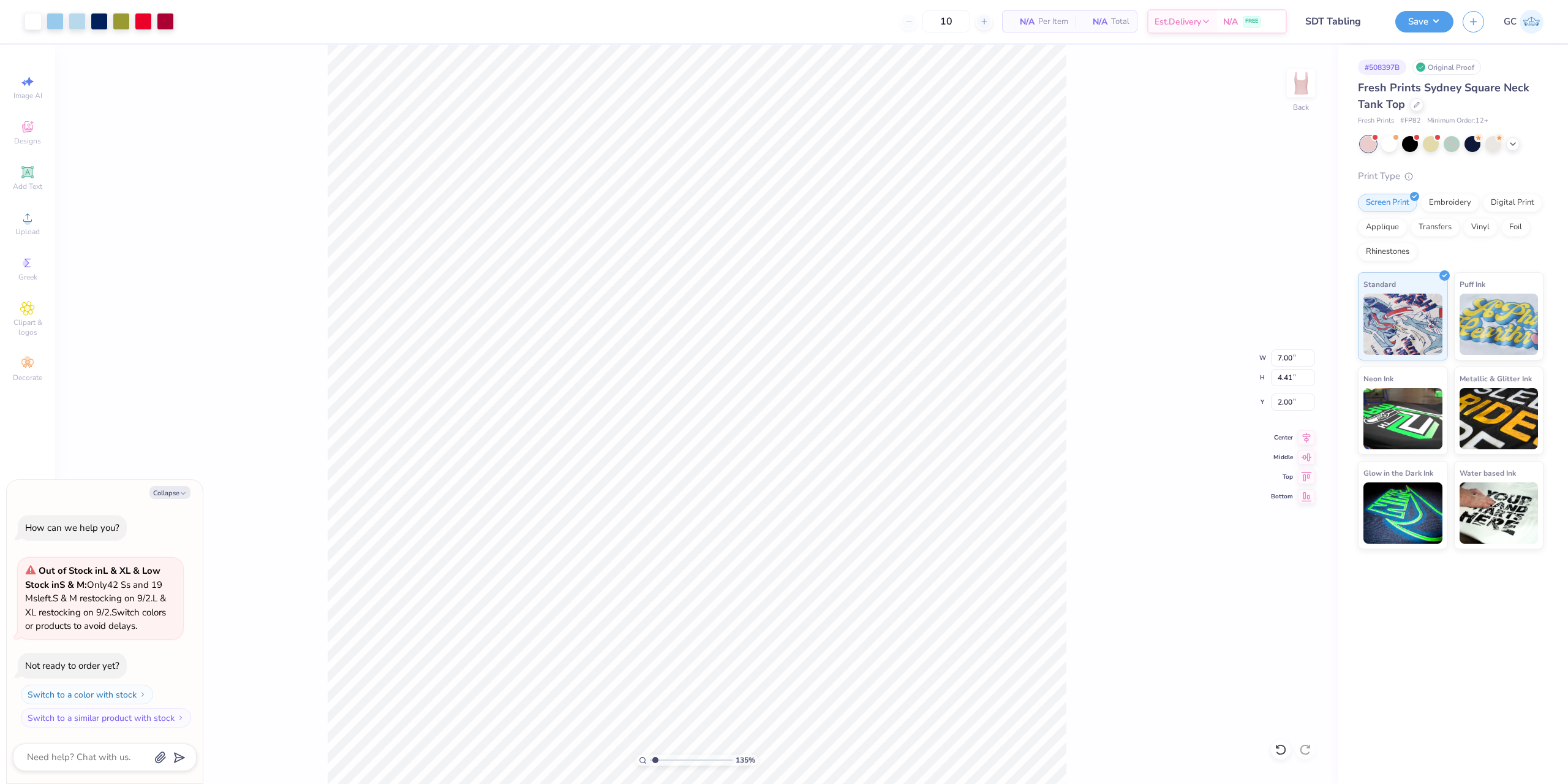
type textarea "x"
type input "1.35006143669128"
type textarea "x"
type input "1.35006143669128"
type textarea "x"
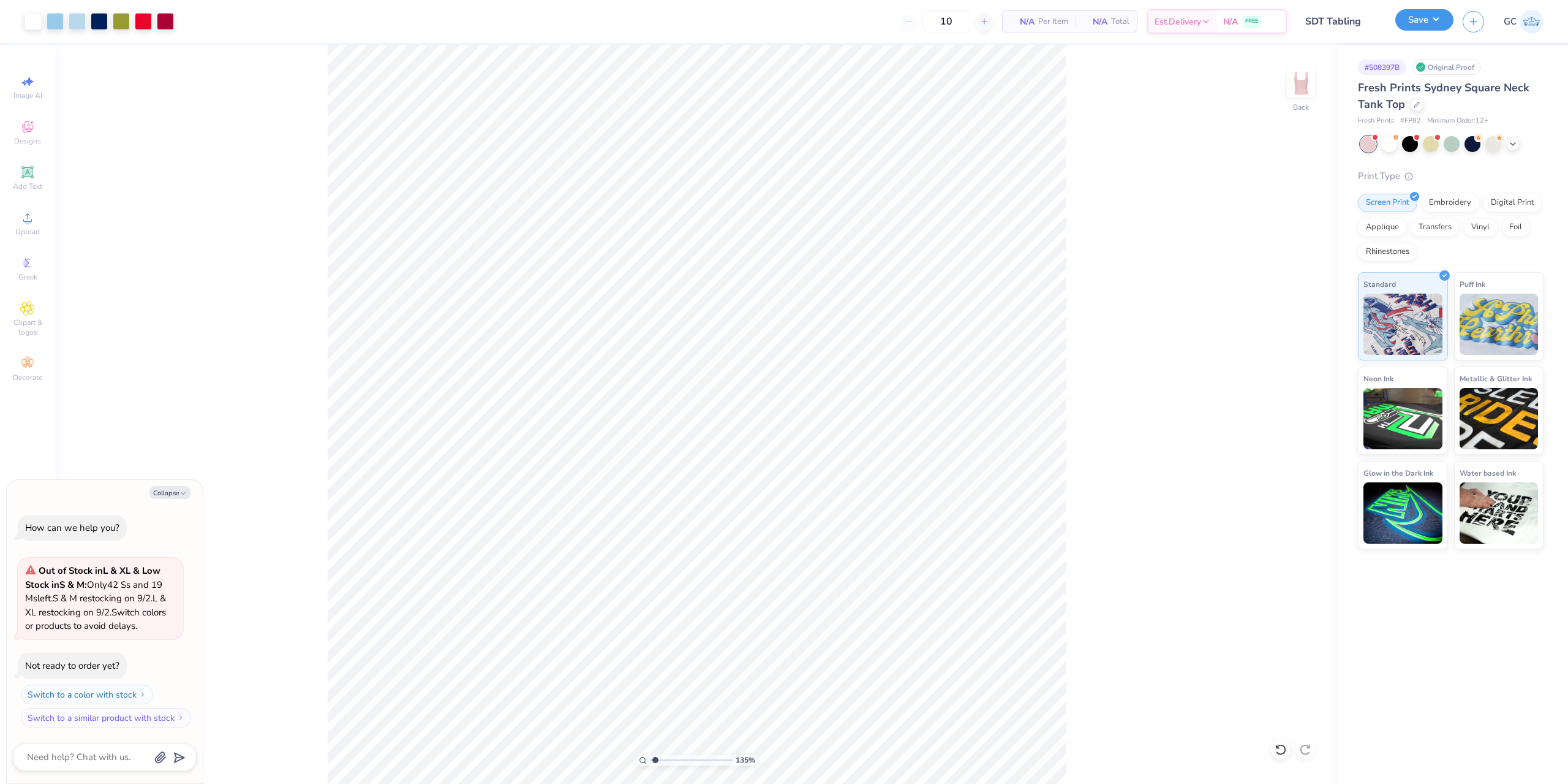
click at [1427, 14] on button "Save" at bounding box center [1425, 19] width 58 height 22
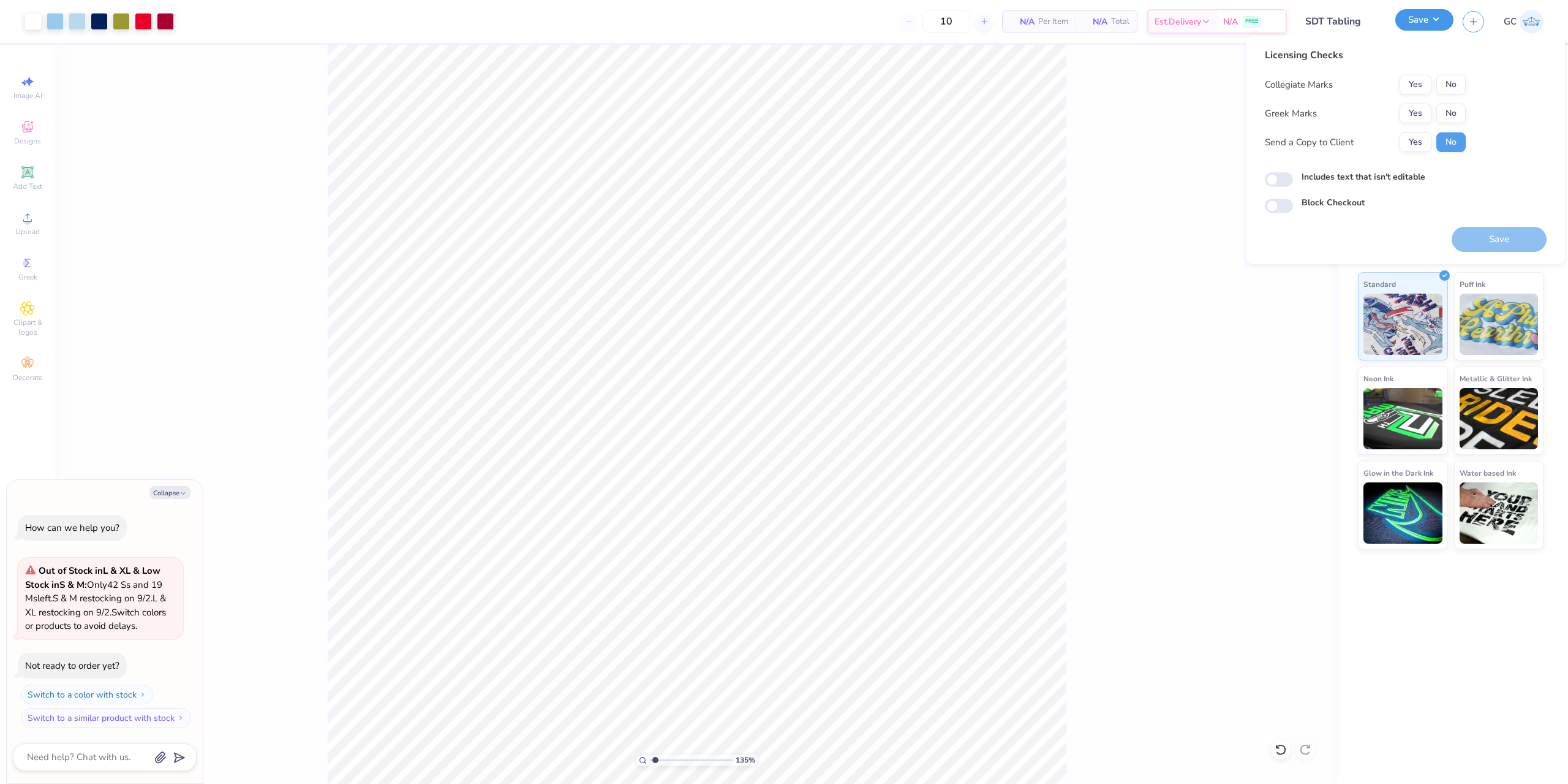
type input "1.35006143669128"
type textarea "x"
click at [1427, 115] on button "Yes" at bounding box center [1415, 113] width 32 height 19
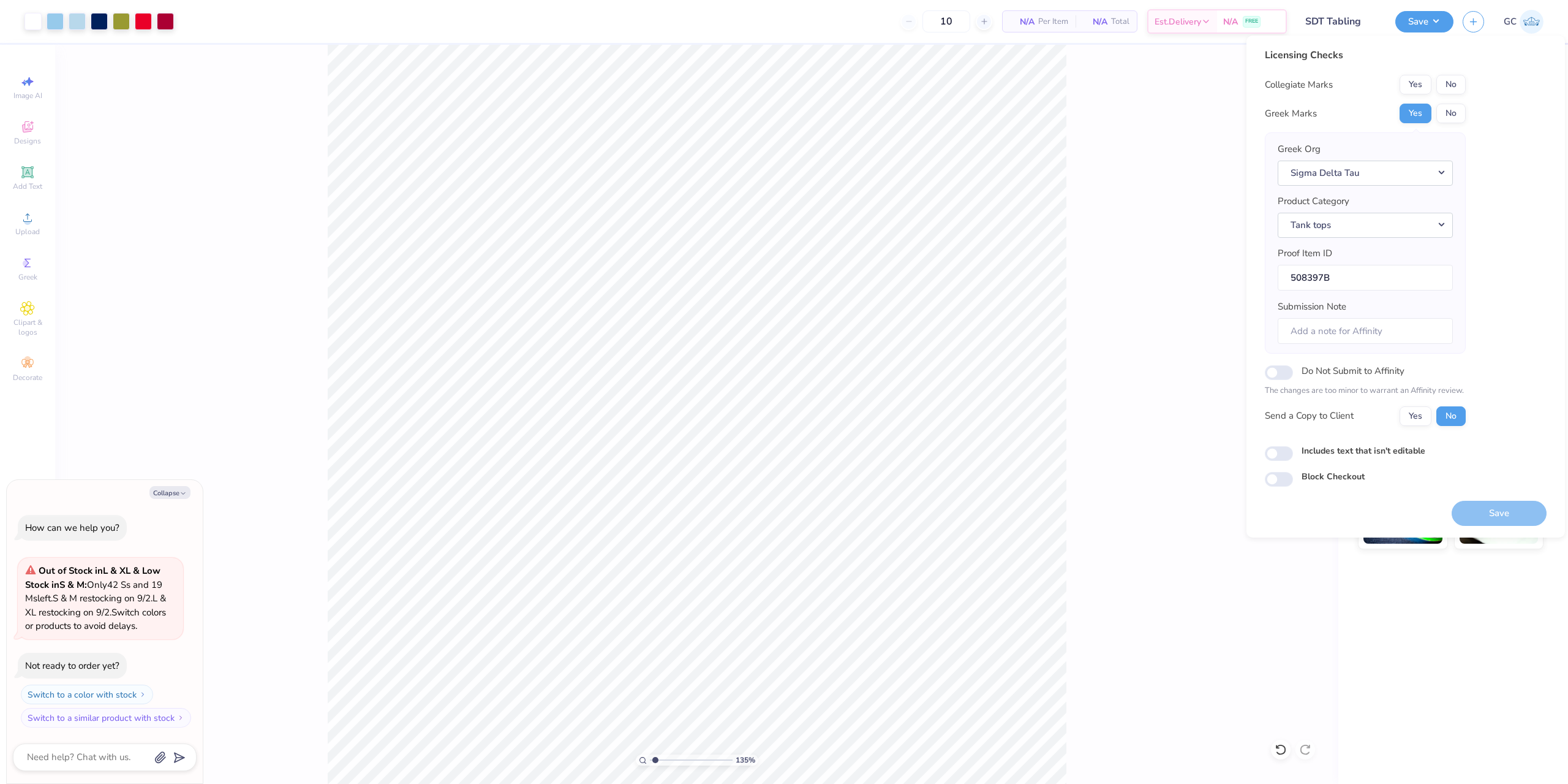
click at [1449, 87] on button "No" at bounding box center [1452, 84] width 29 height 19
type input "1.35006143669128"
type textarea "x"
click at [1510, 514] on button "Save" at bounding box center [1499, 513] width 95 height 25
type input "1.35006143669128"
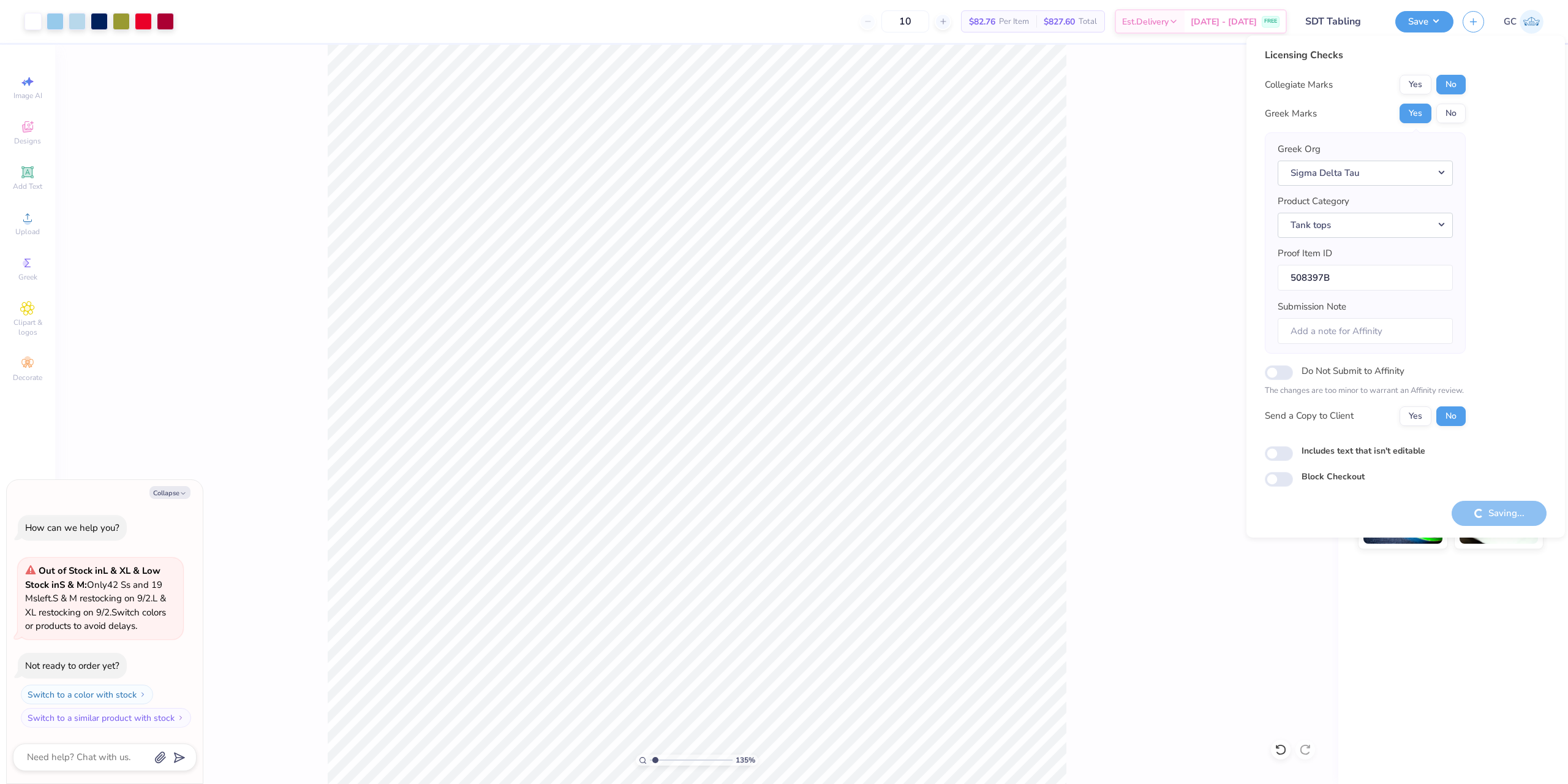
type textarea "x"
type input "1.35006143669128"
type textarea "x"
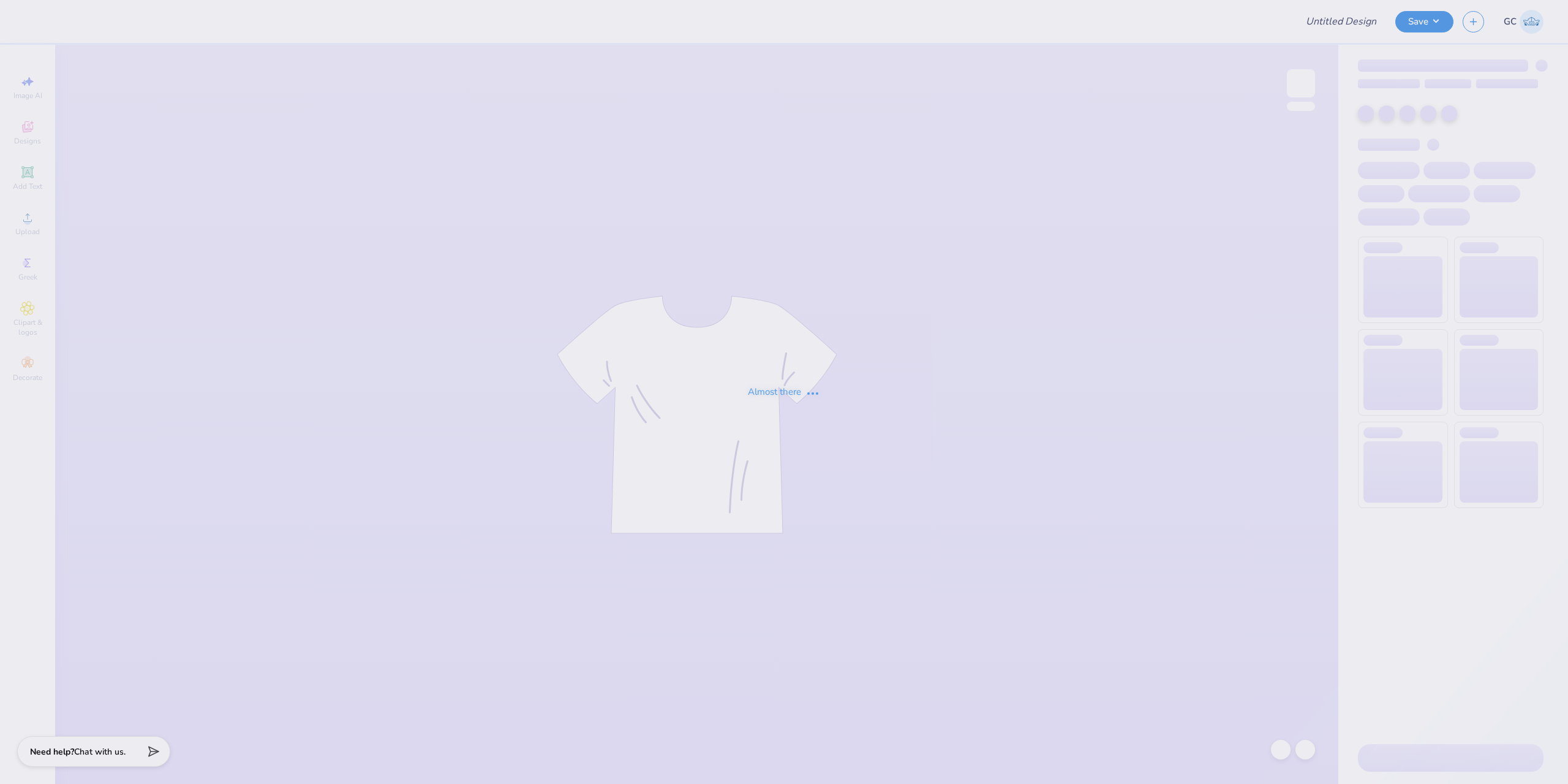
type input "SDT Tabling"
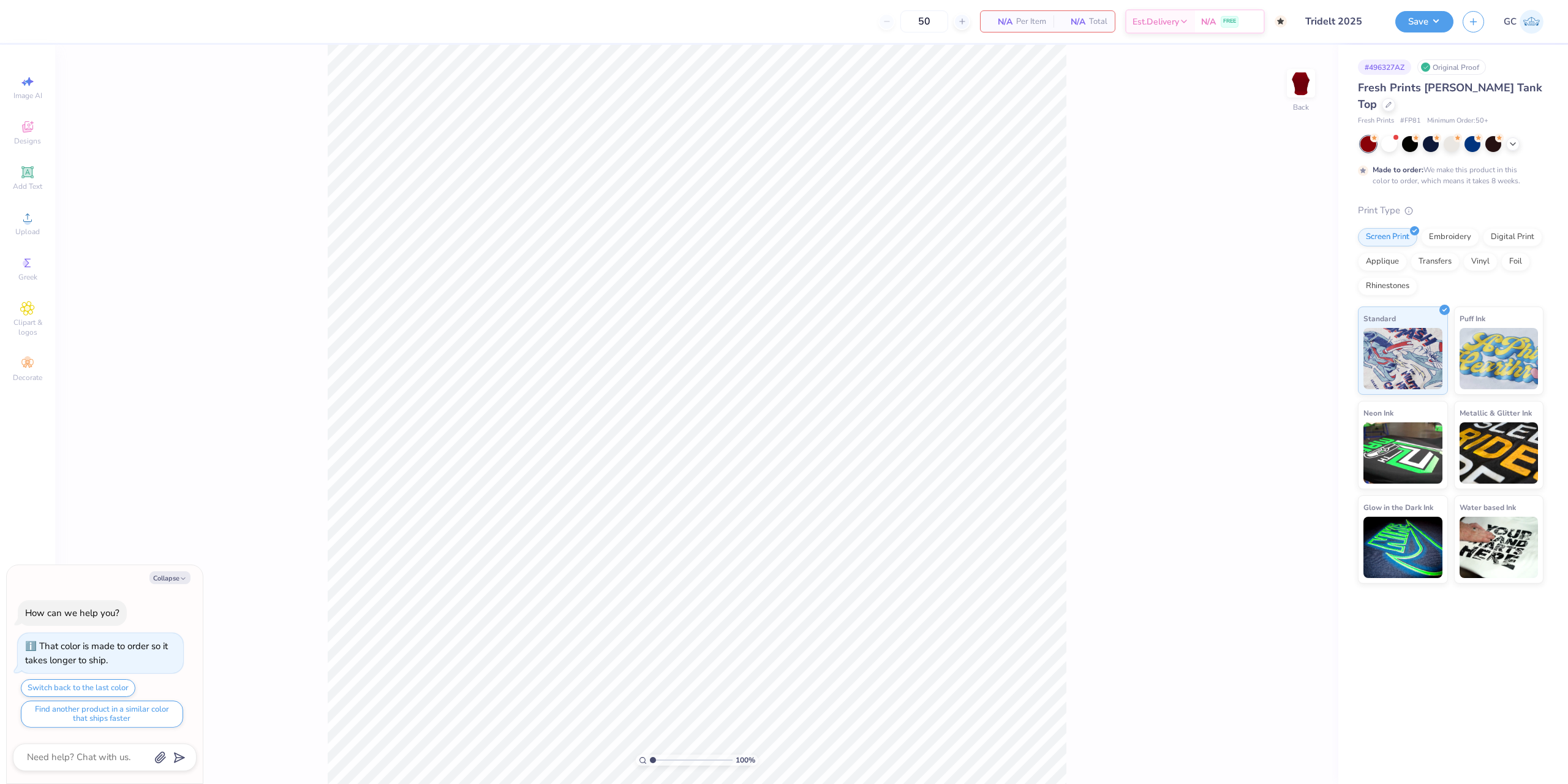
type textarea "x"
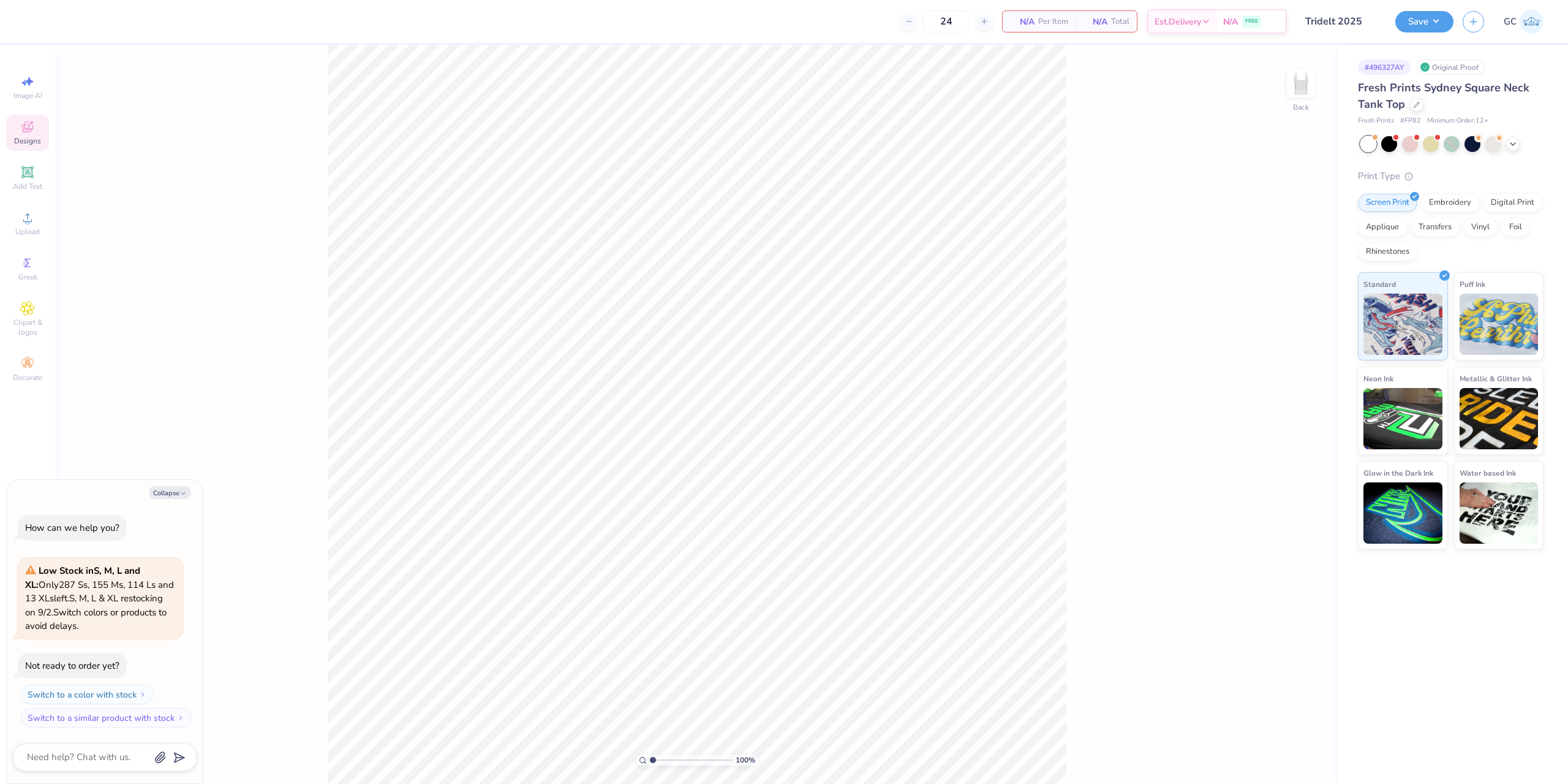
click at [34, 128] on icon at bounding box center [27, 127] width 15 height 15
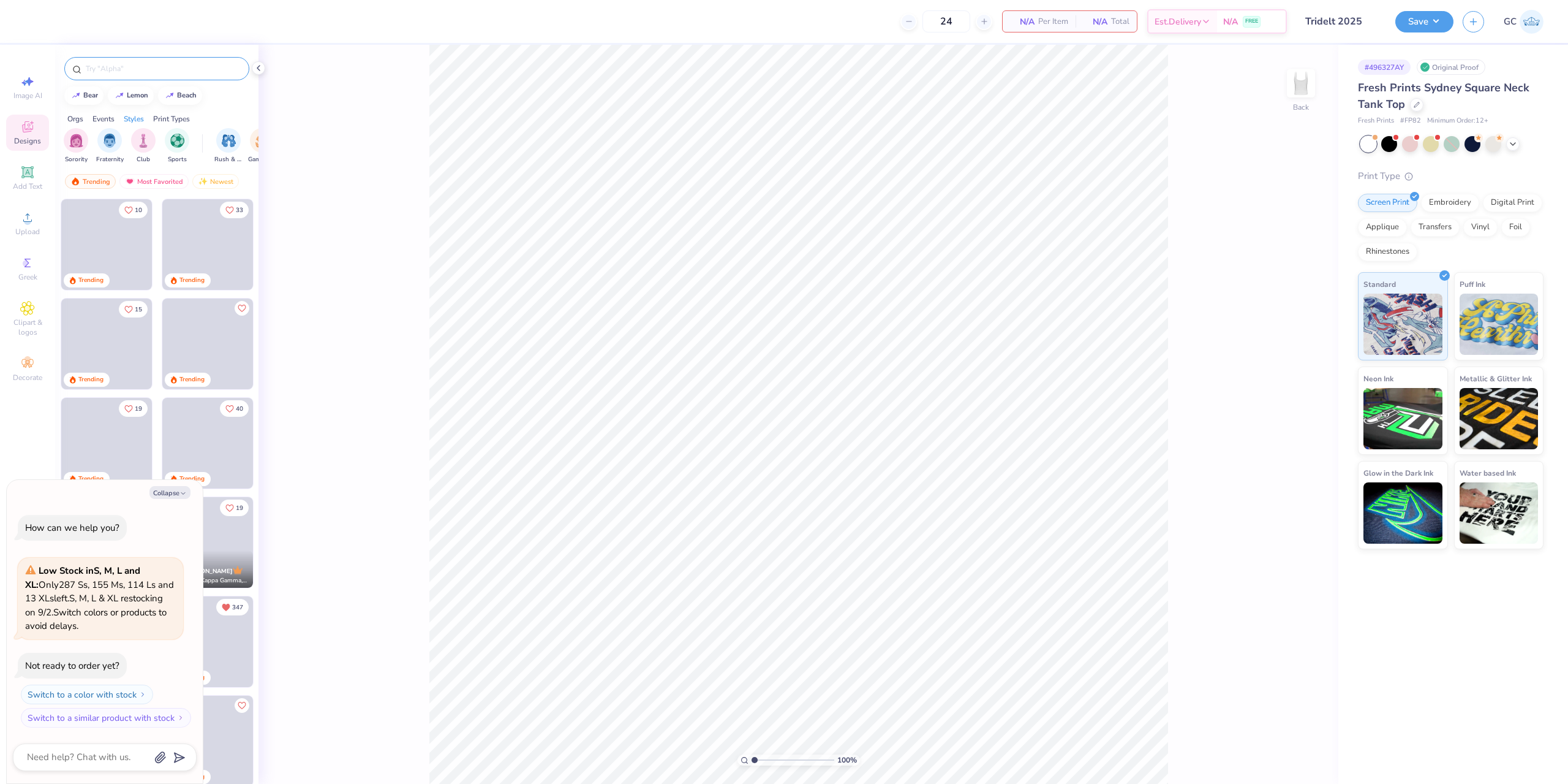
click at [150, 70] on input "text" at bounding box center [163, 68] width 157 height 12
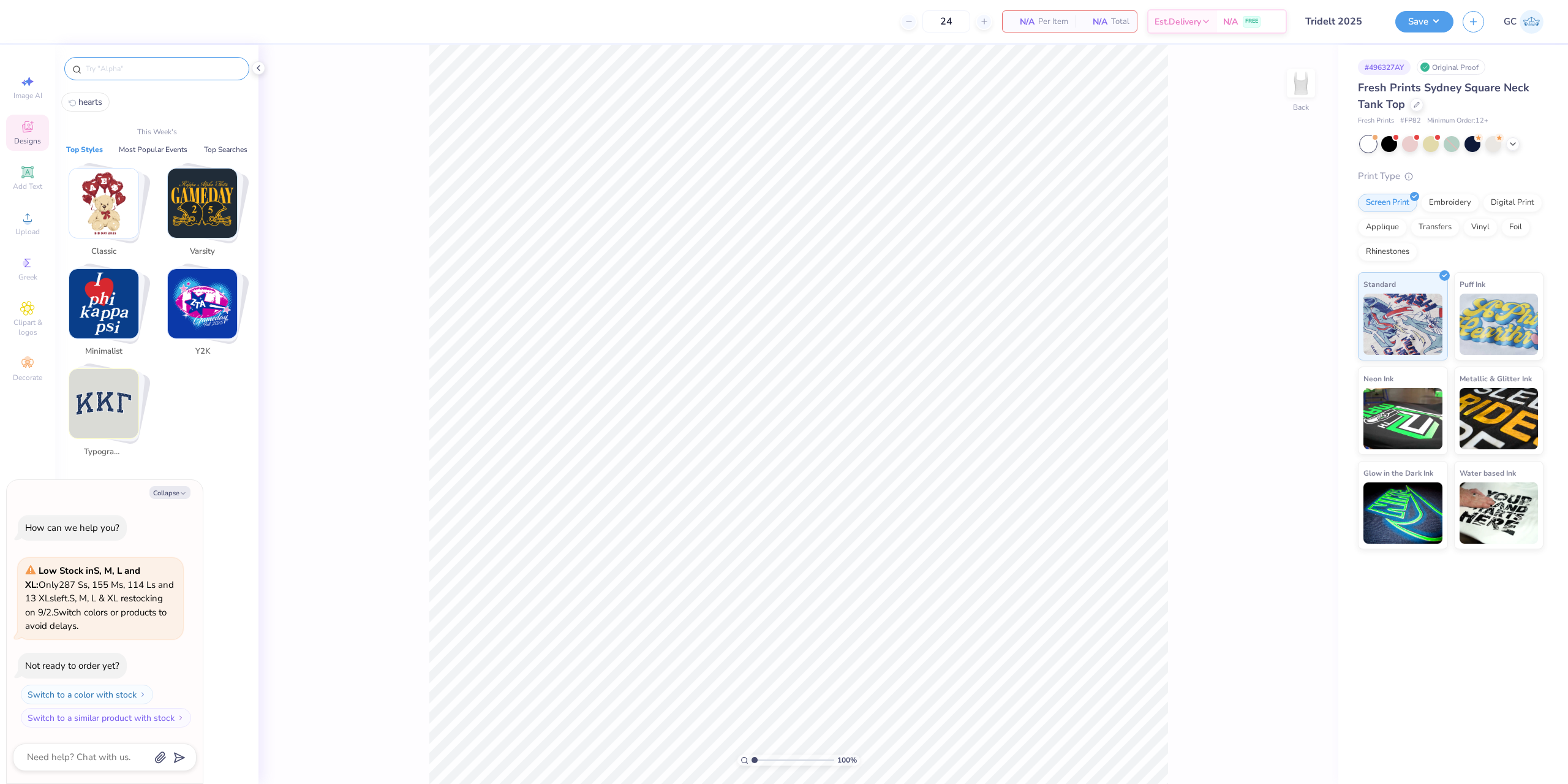
type textarea "x"
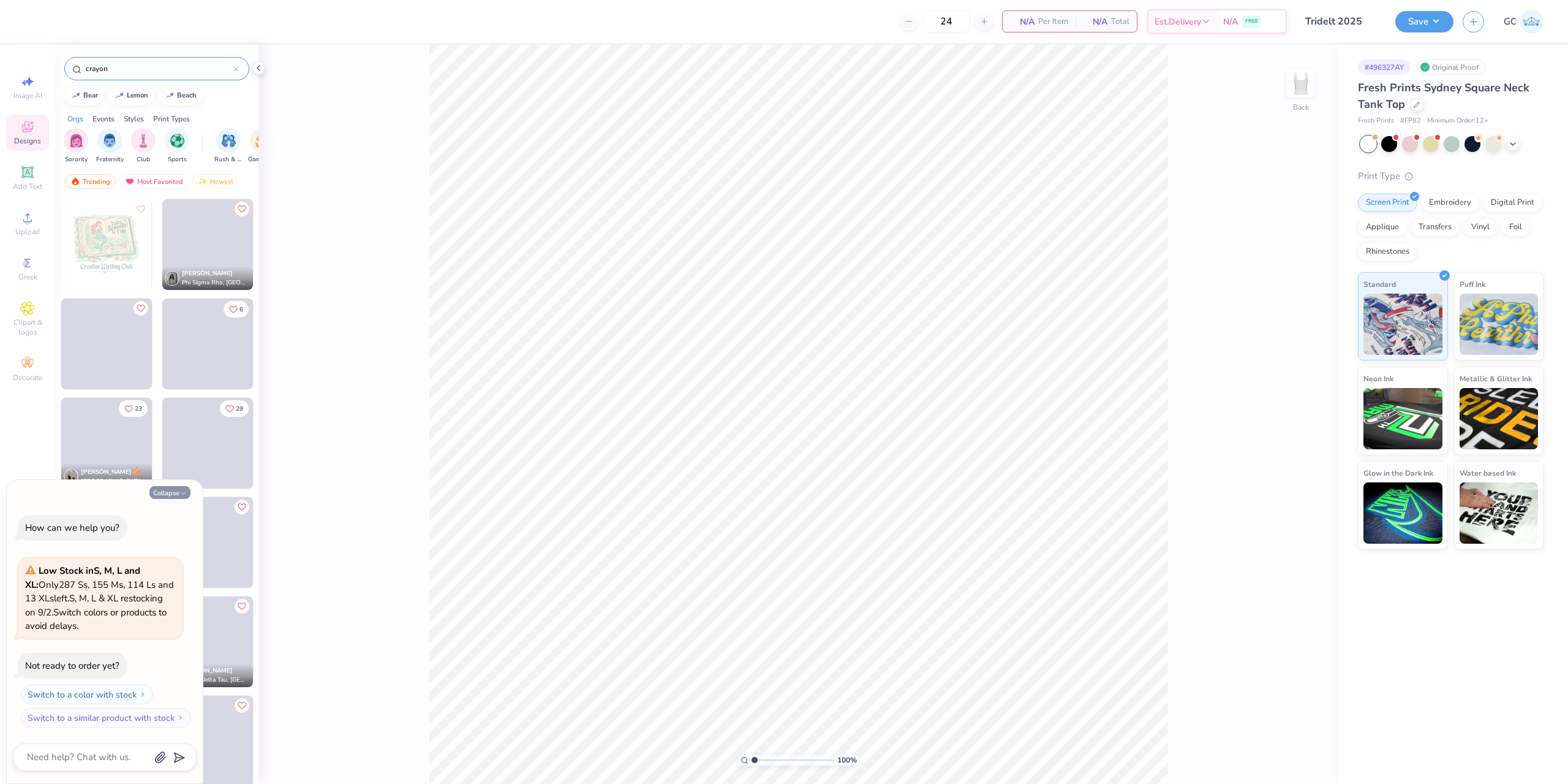
type input "crayon"
click at [178, 494] on button "Collapse" at bounding box center [170, 493] width 41 height 13
type textarea "x"
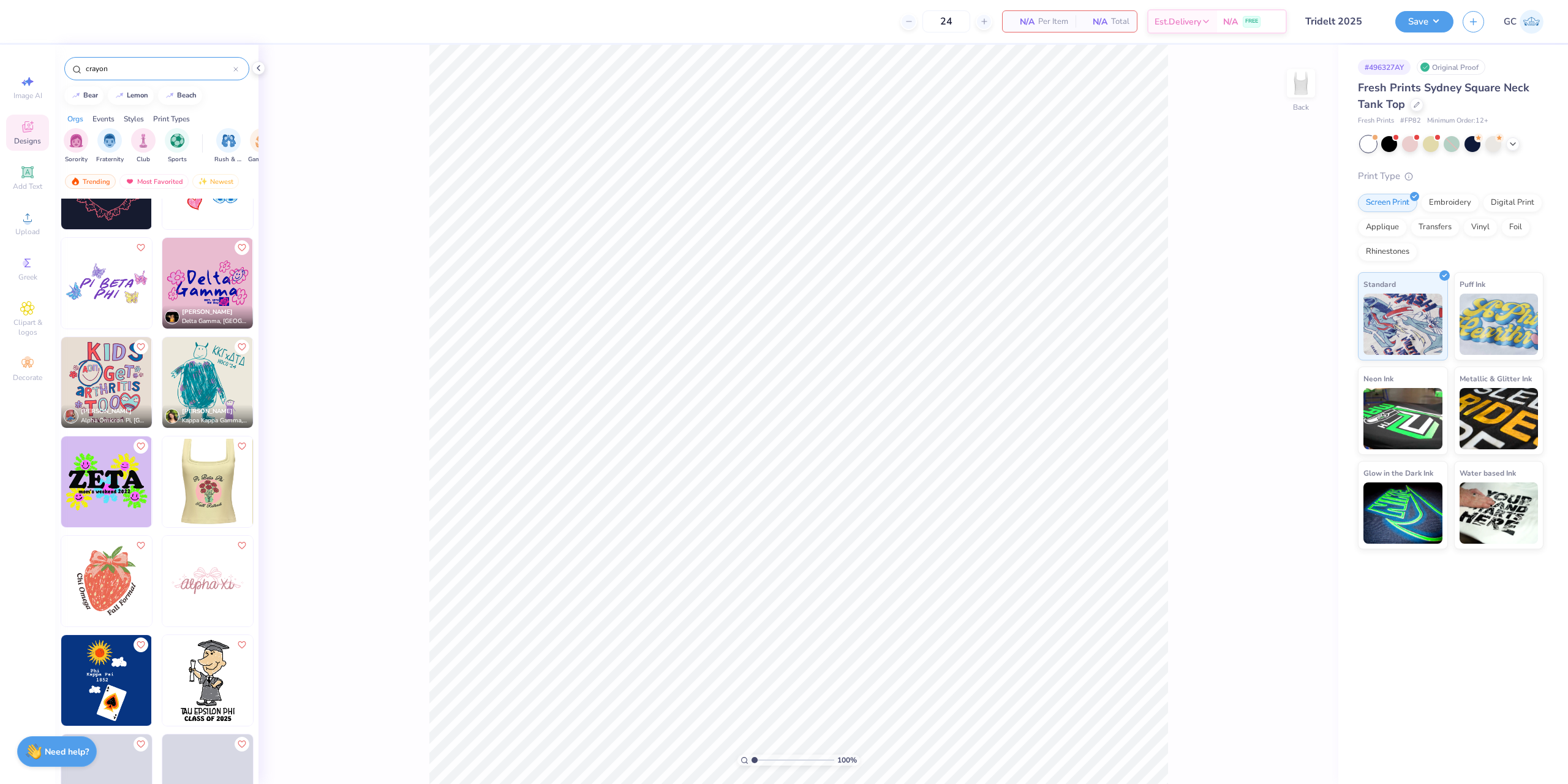
scroll to position [560, 0]
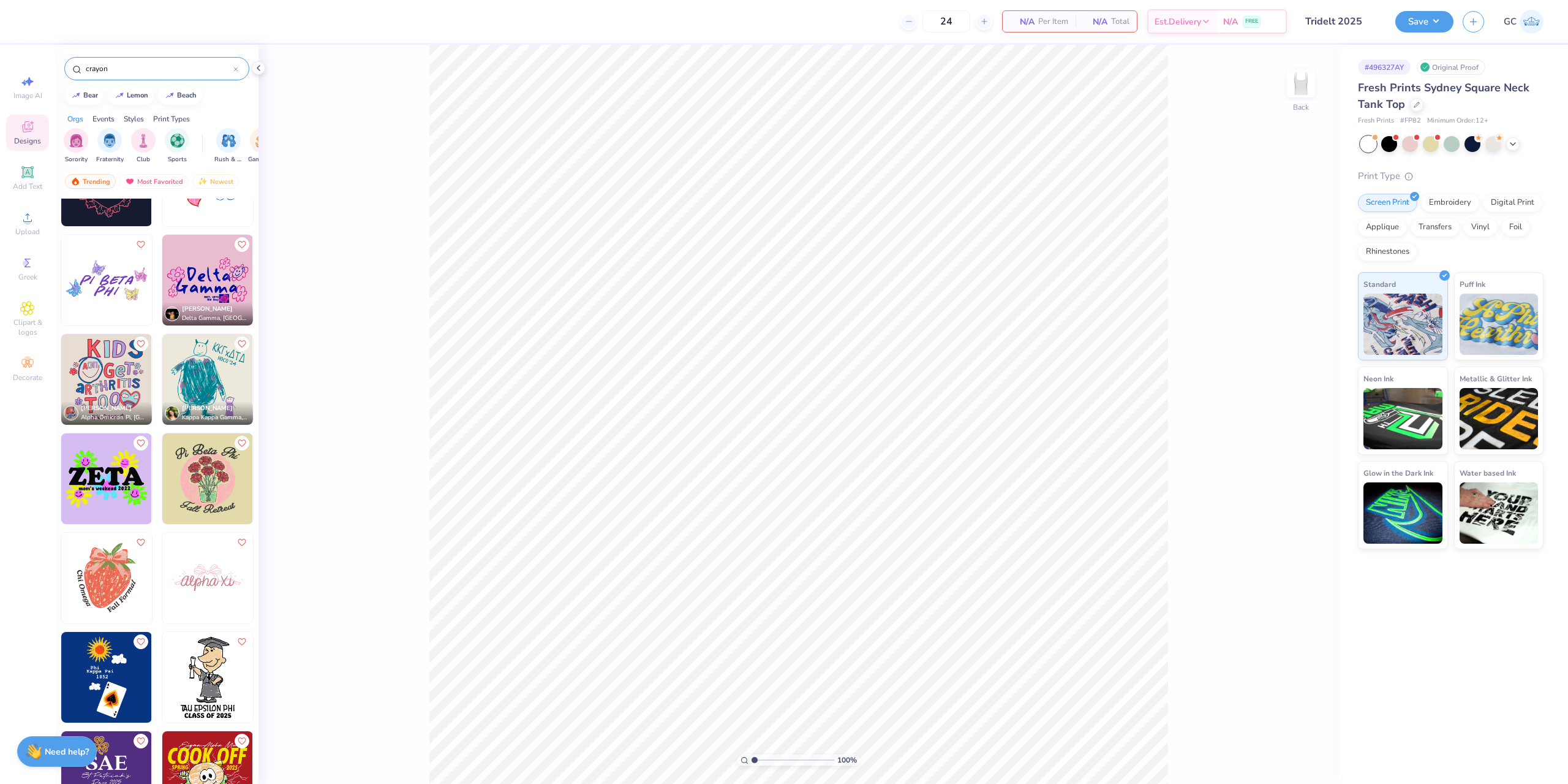
drag, startPoint x: 124, startPoint y: 70, endPoint x: 87, endPoint y: 71, distance: 37.0
click at [87, 71] on input "crayon" at bounding box center [159, 68] width 149 height 12
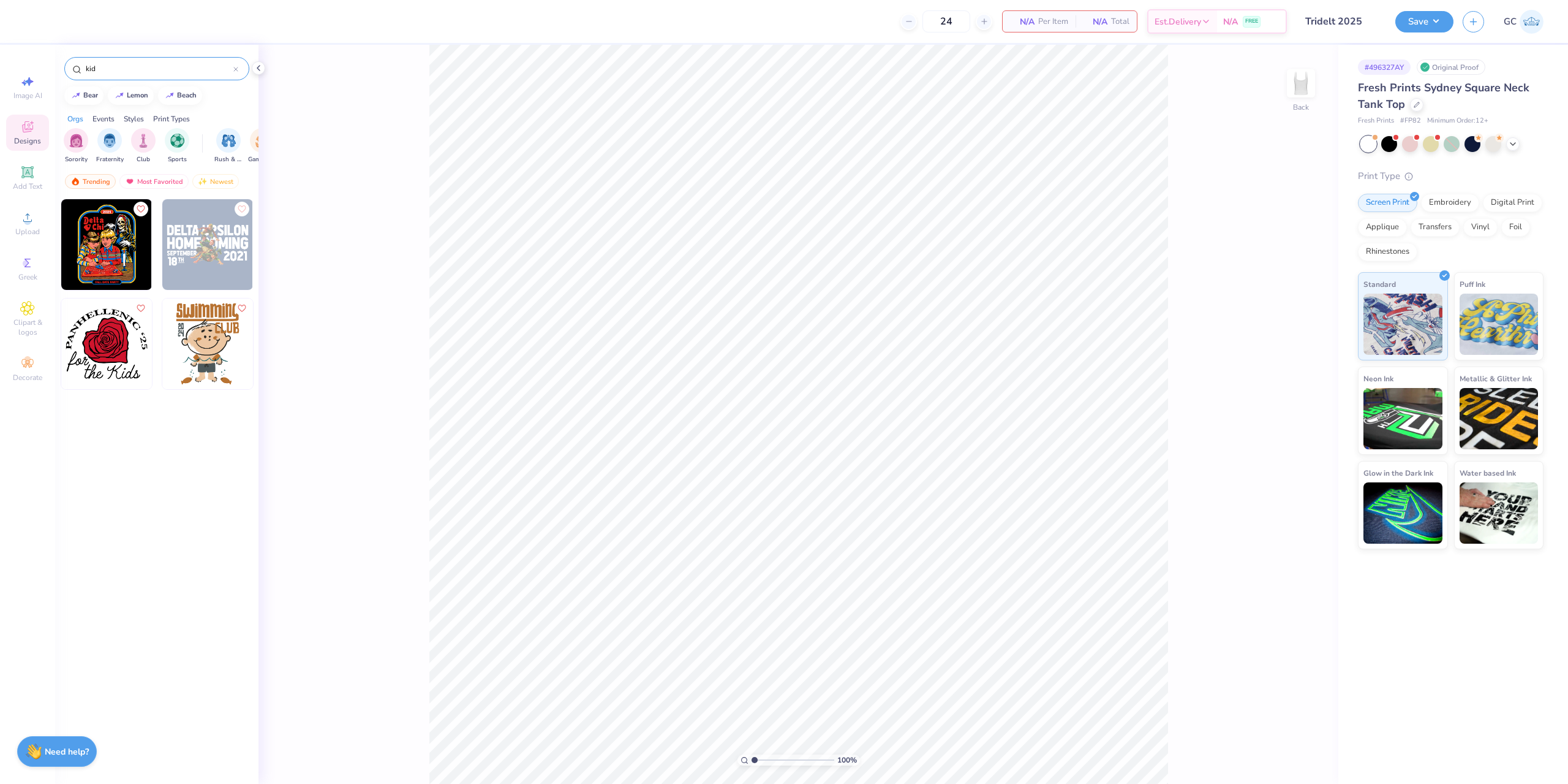
drag, startPoint x: 121, startPoint y: 65, endPoint x: 57, endPoint y: 65, distance: 64.0
click at [57, 65] on div "kid" at bounding box center [157, 66] width 204 height 42
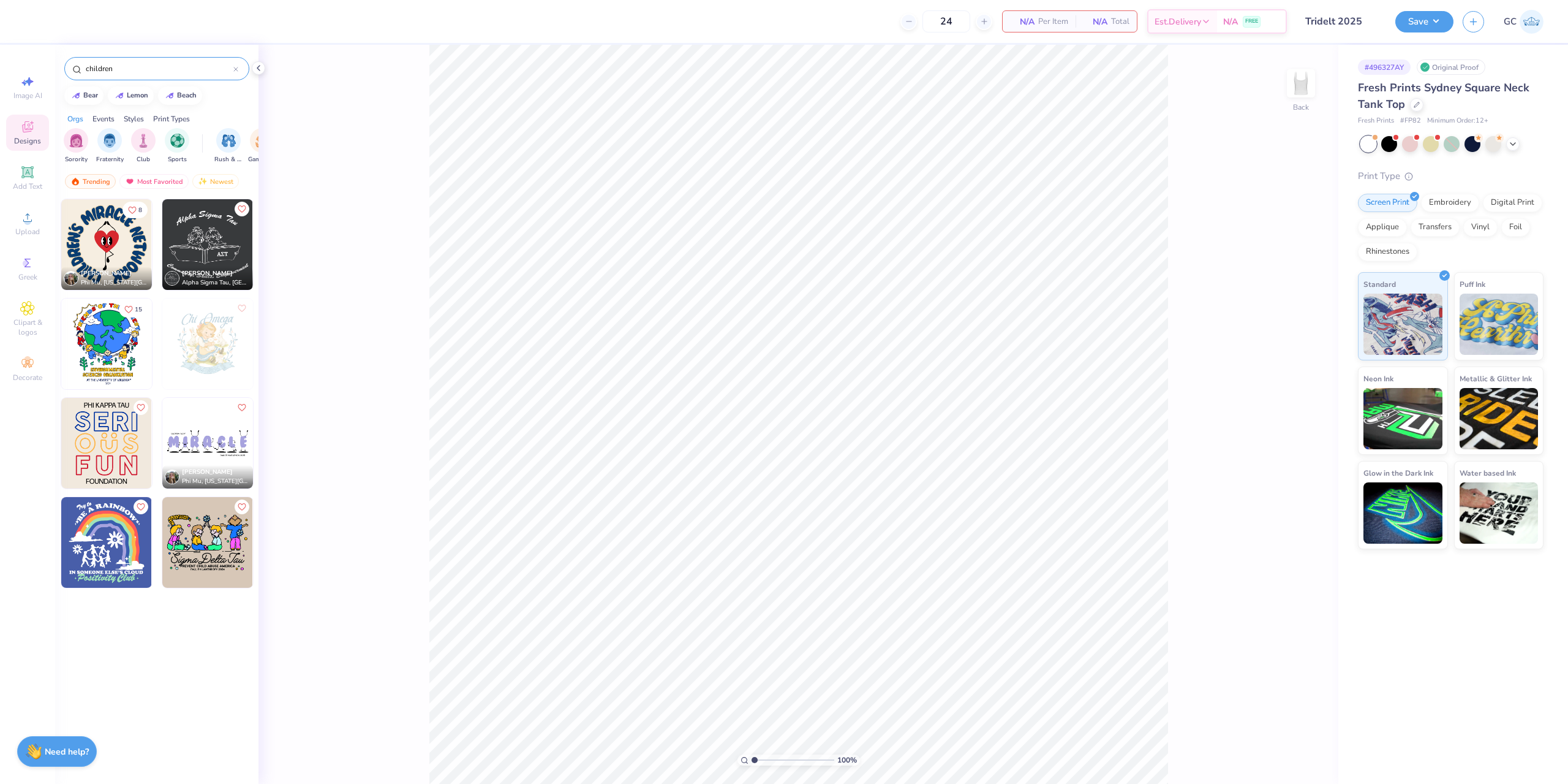
drag, startPoint x: 125, startPoint y: 71, endPoint x: 146, endPoint y: 62, distance: 22.8
click at [61, 70] on div "children" at bounding box center [157, 66] width 204 height 42
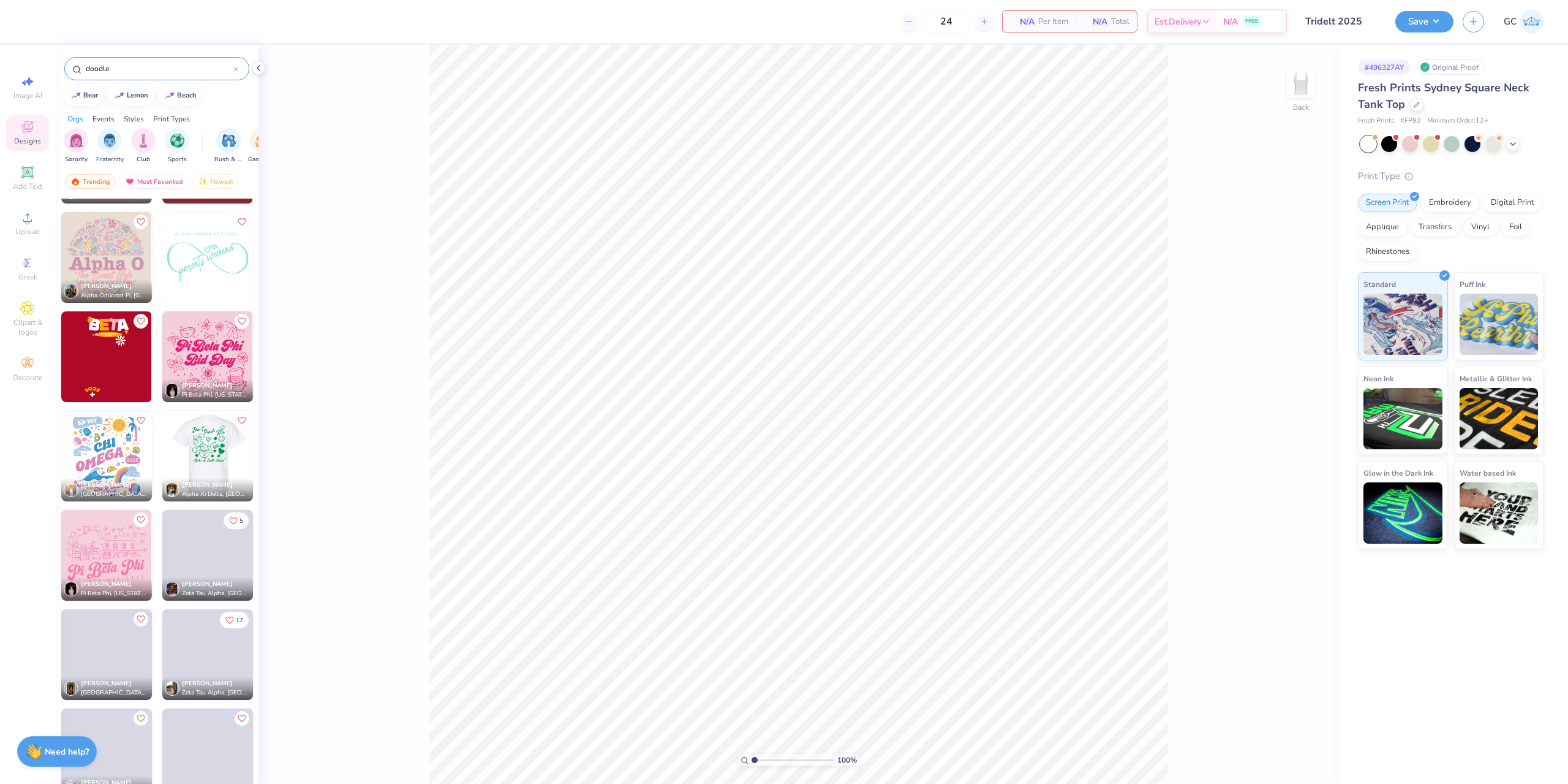
scroll to position [490, 0]
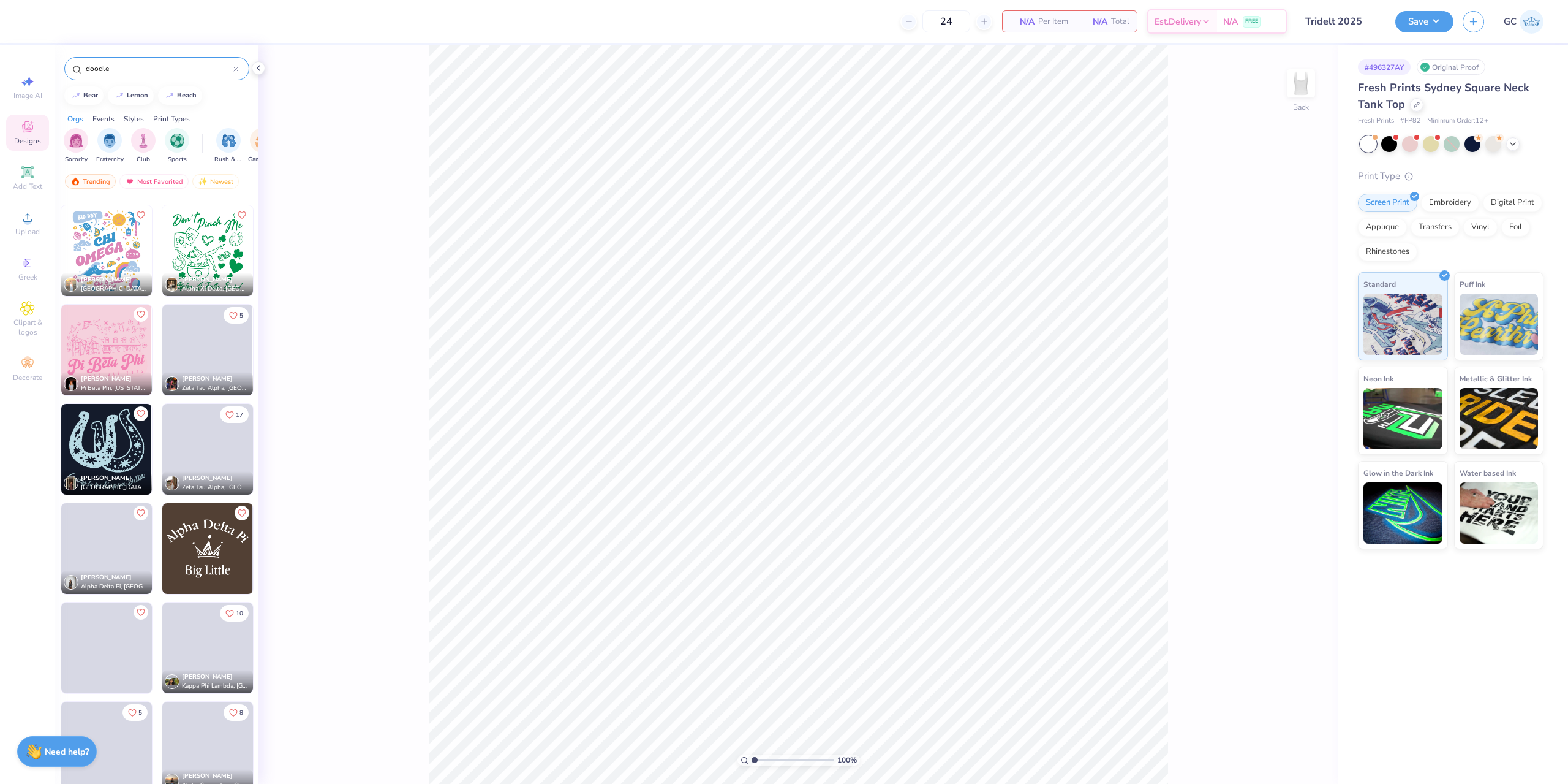
type input "doodle"
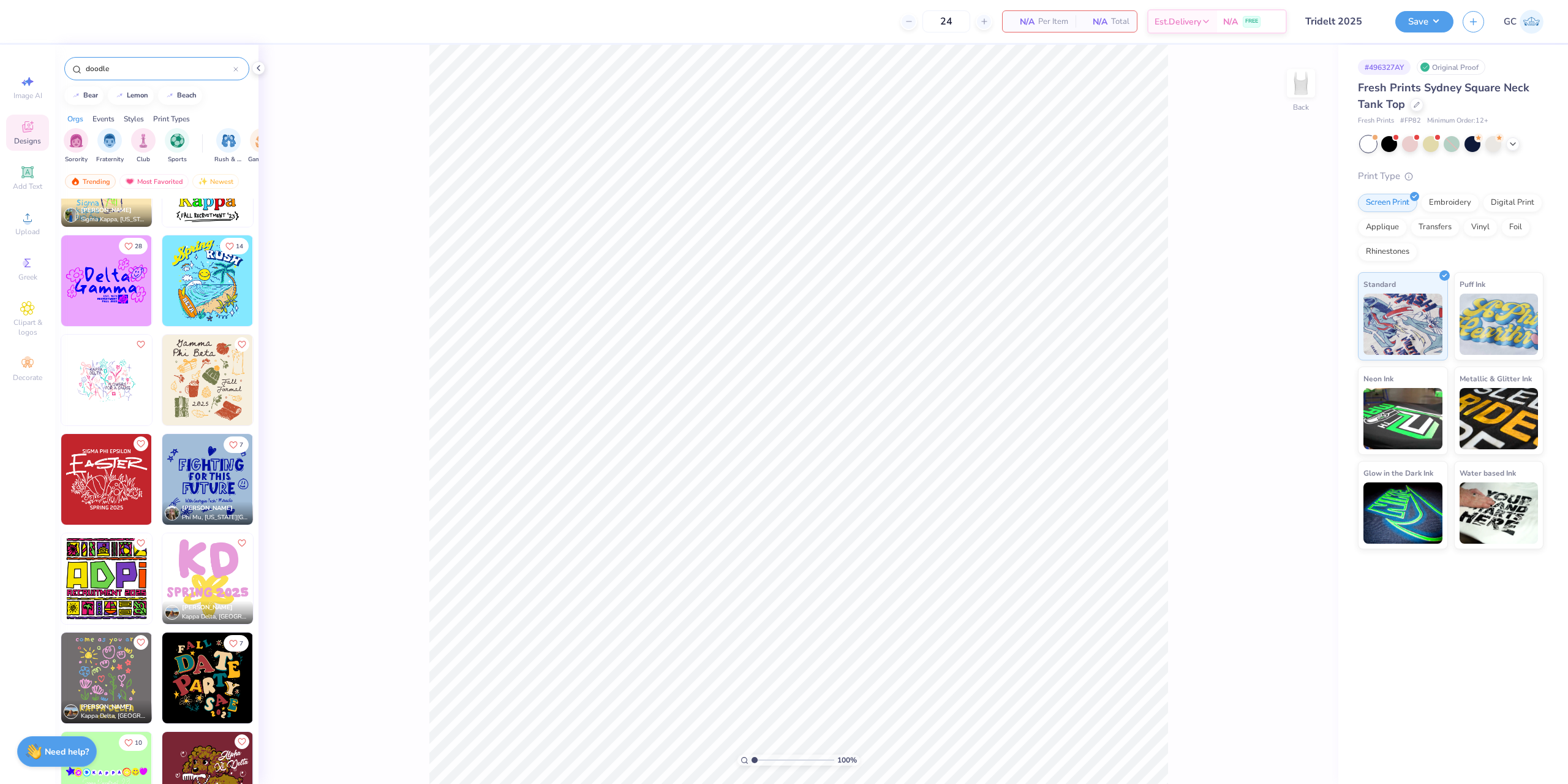
scroll to position [1851, 0]
